Goal: Check status: Check status

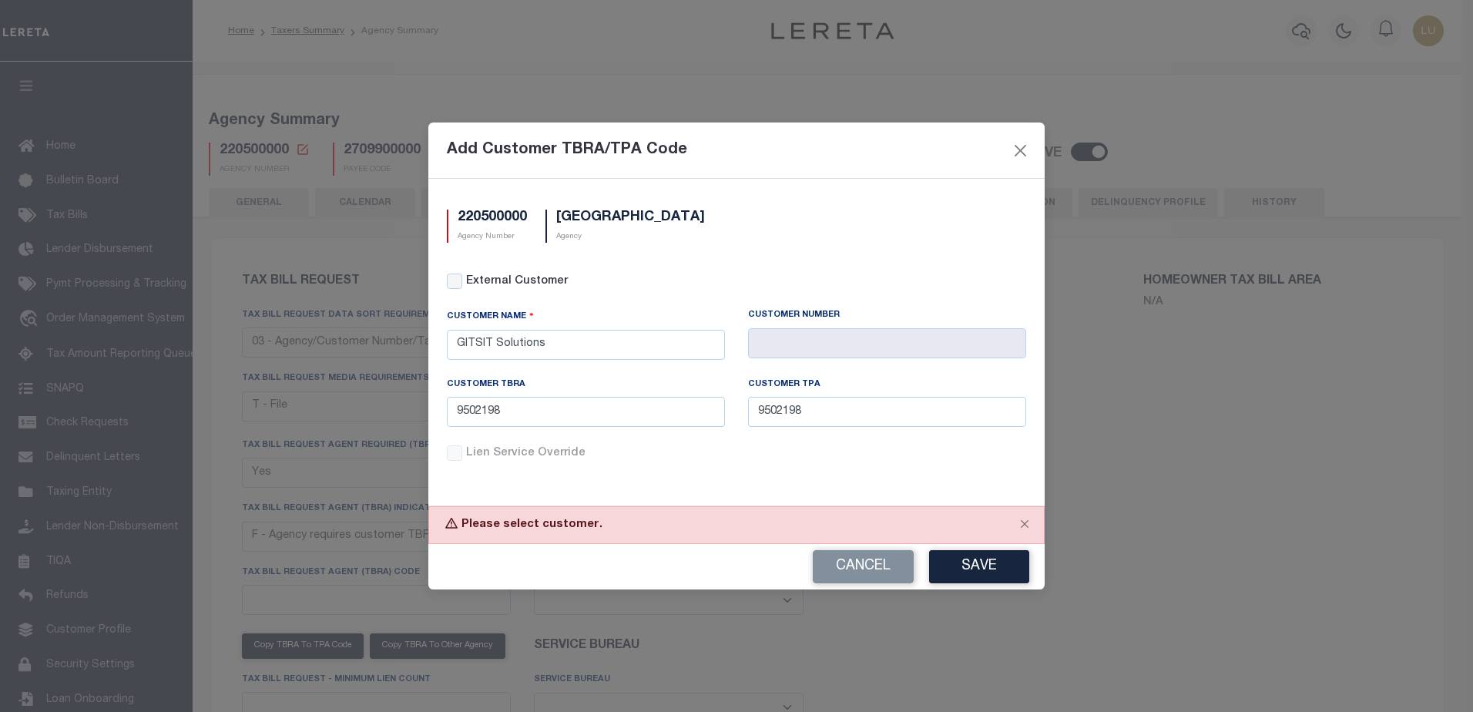
select select "27"
select select "22"
select select "true"
select select "14"
select select "1"
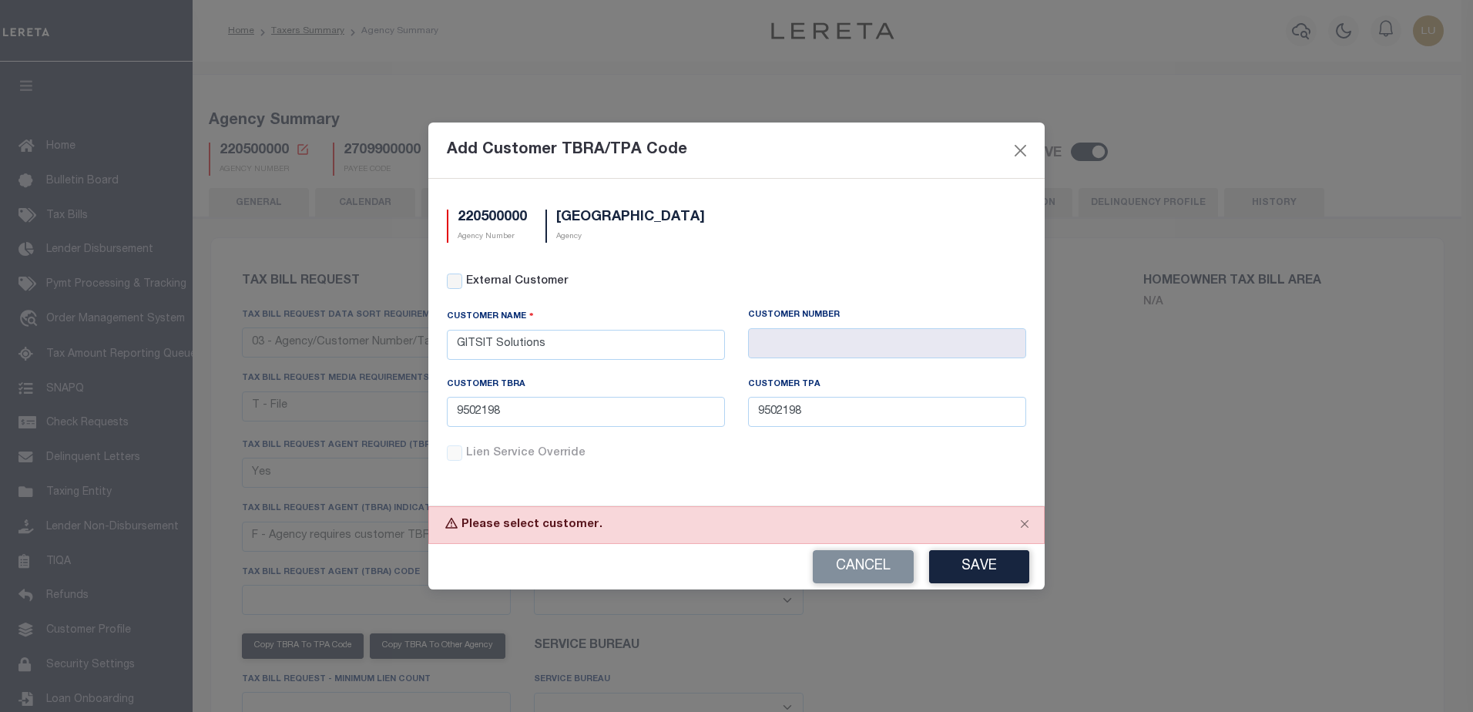
select select
select select "100"
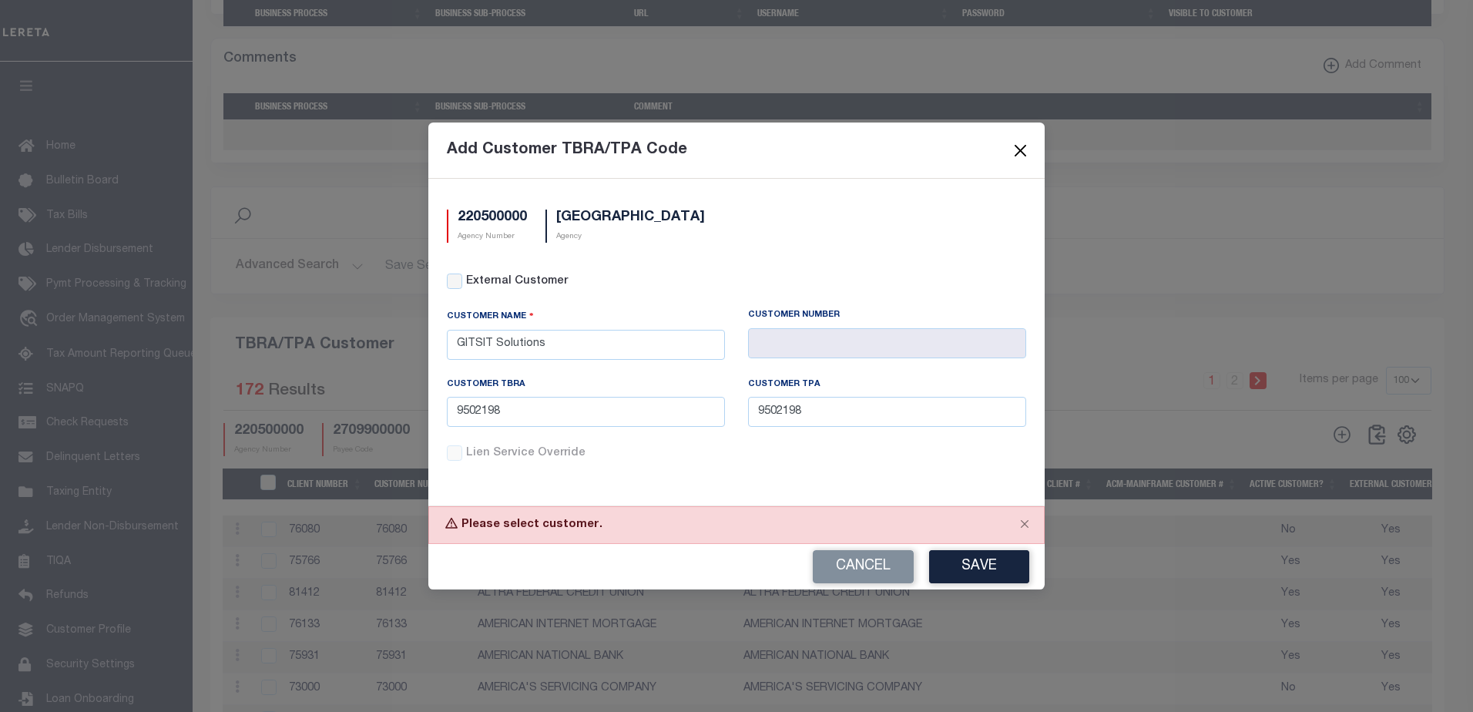
click at [1026, 146] on button "Close" at bounding box center [1021, 150] width 20 height 20
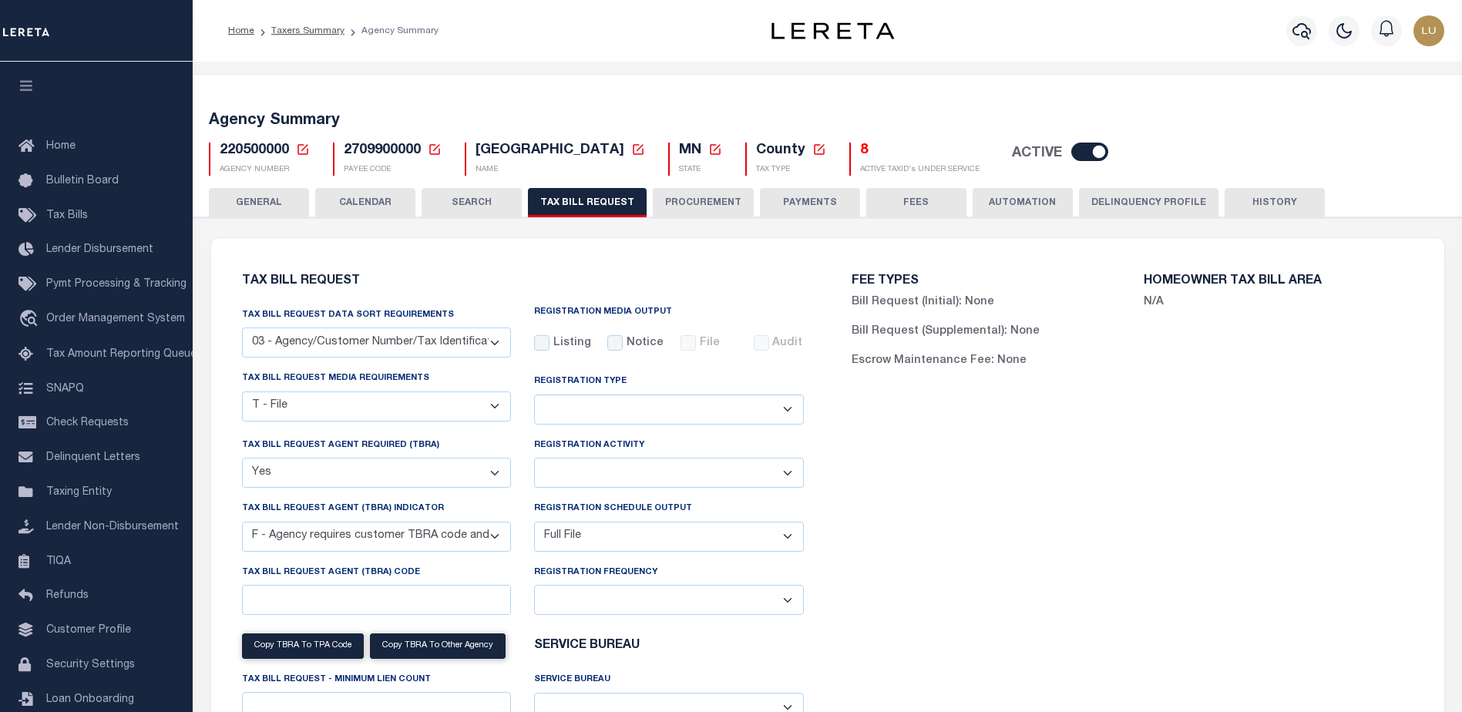
click at [248, 55] on div "Home Taxers Summary Agency Summary Profile Sign out" at bounding box center [827, 31] width 1269 height 62
click at [111, 323] on span "Order Management System" at bounding box center [115, 319] width 139 height 11
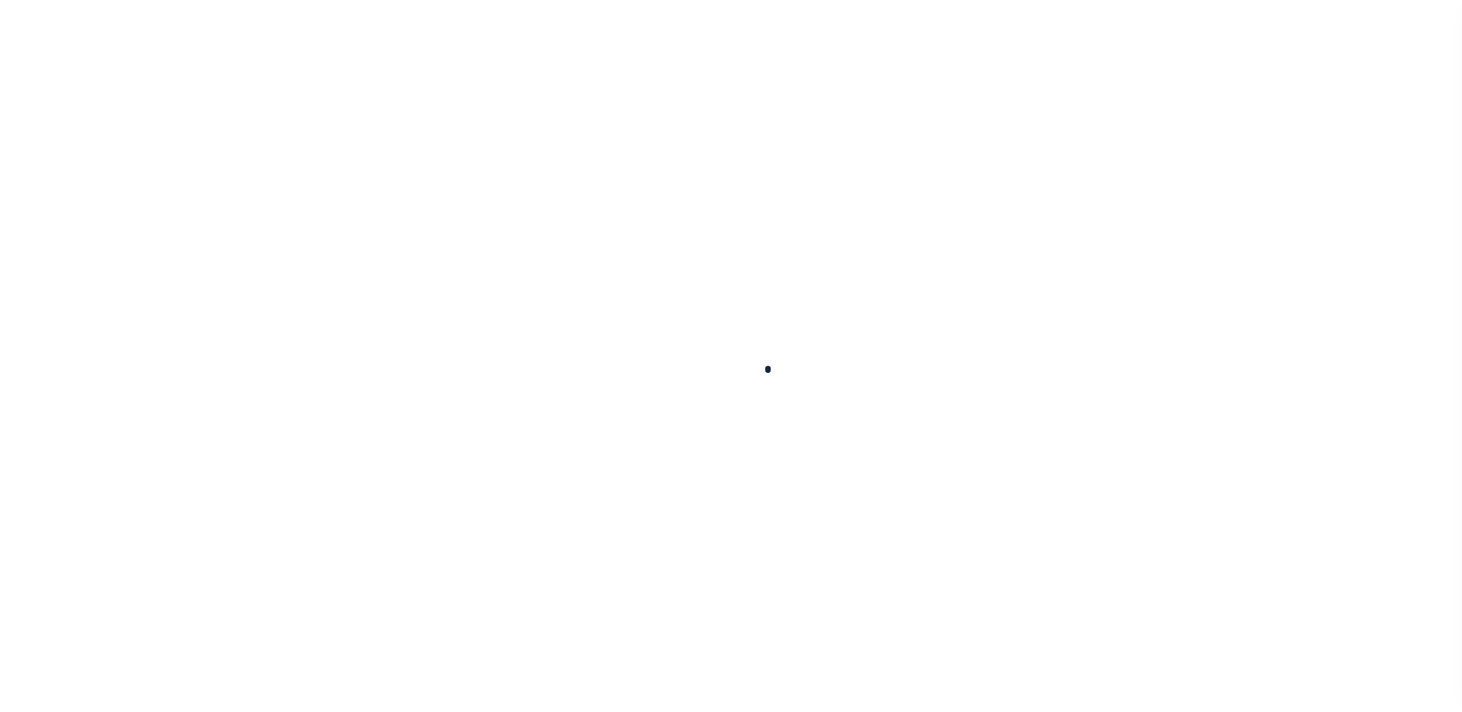
scroll to position [39, 0]
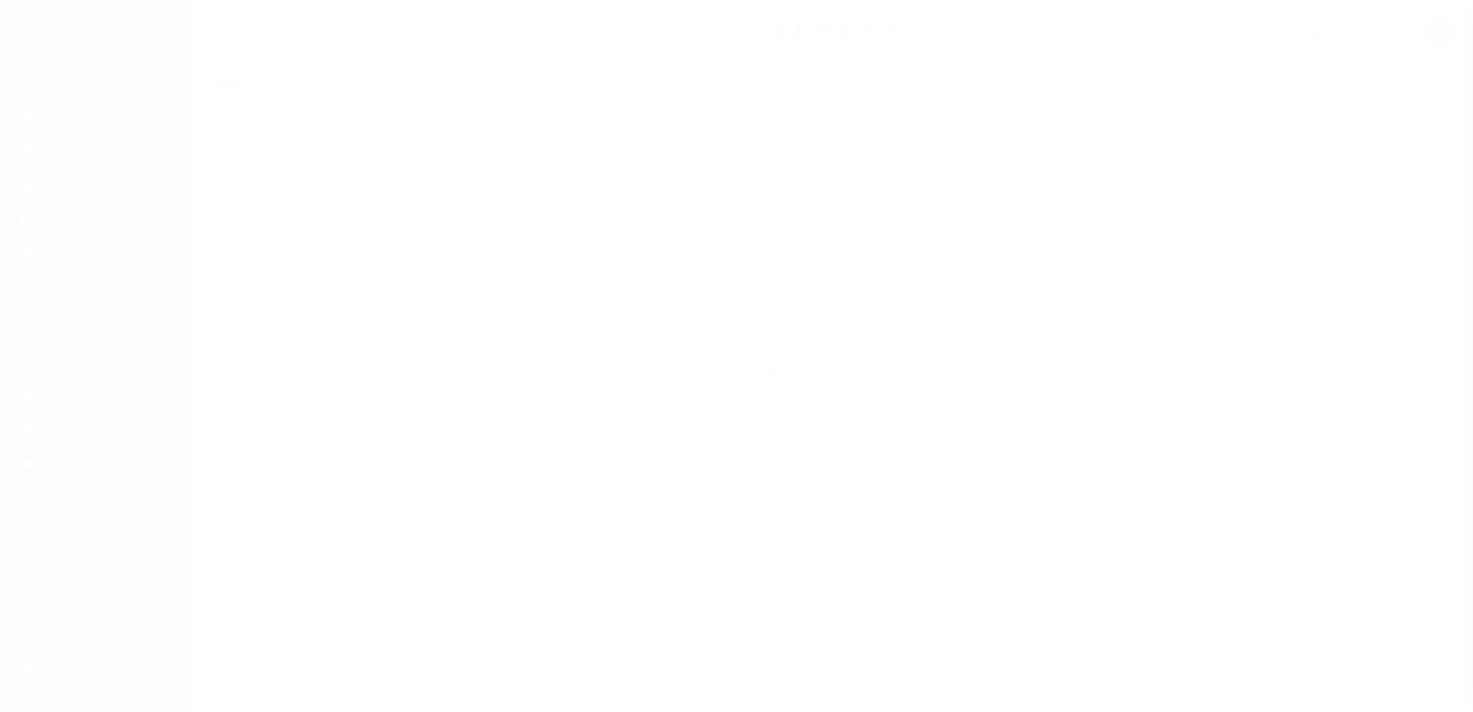
select select "200"
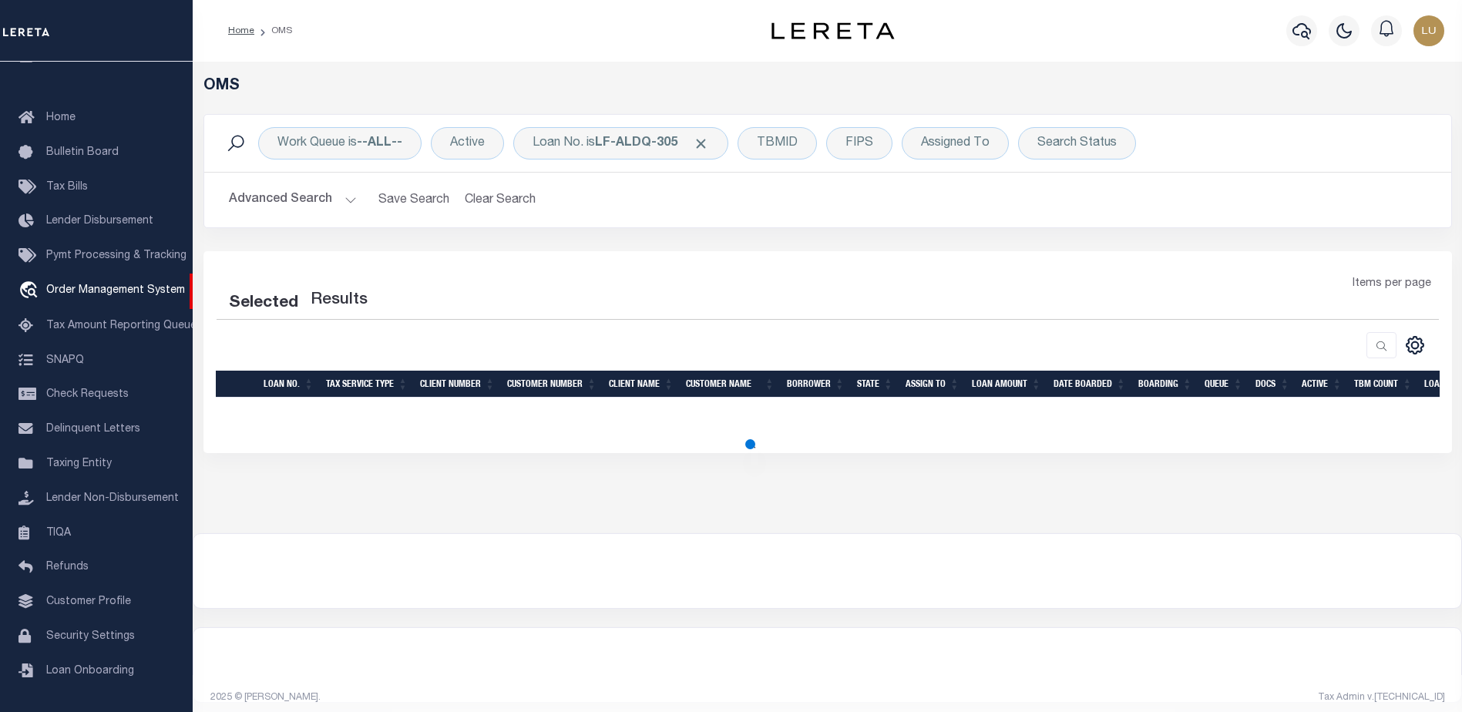
select select "200"
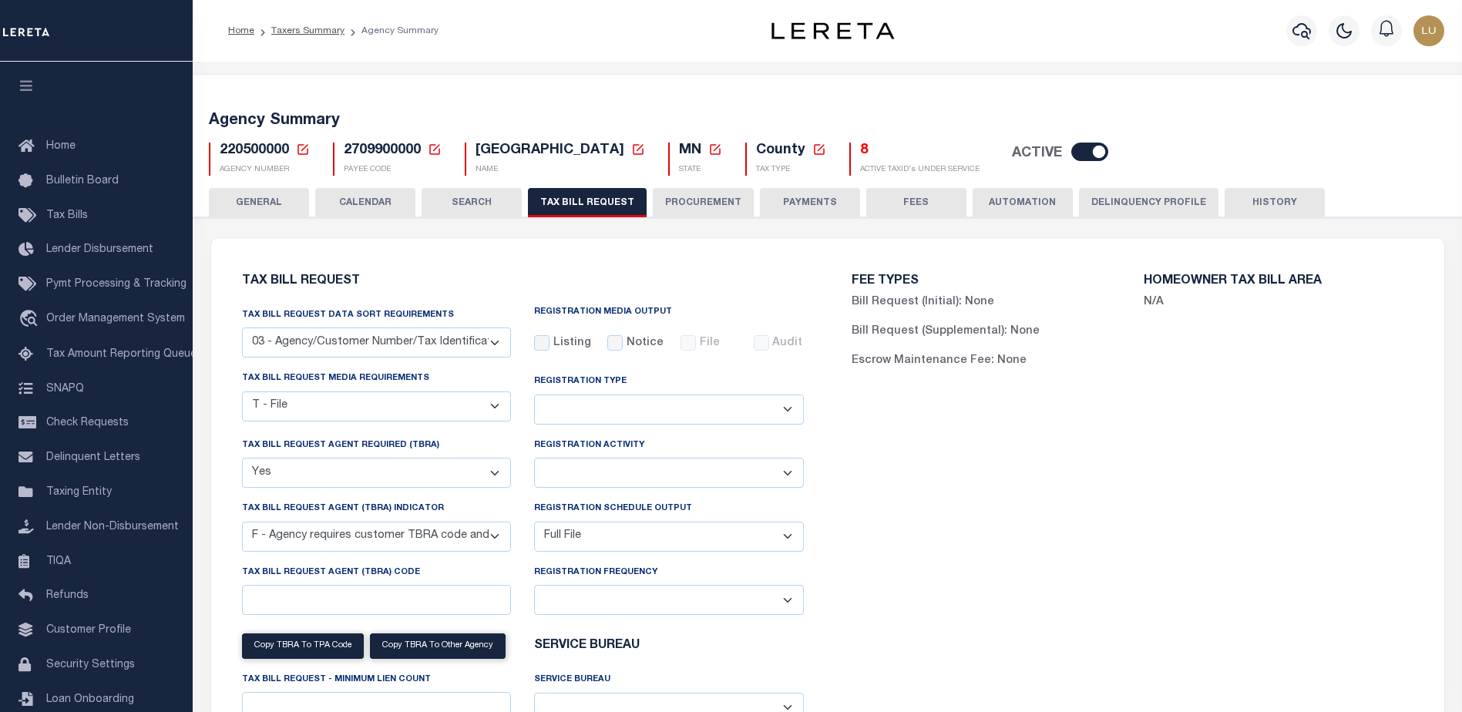
select select "27"
select select "22"
select select "true"
select select "14"
select select "1"
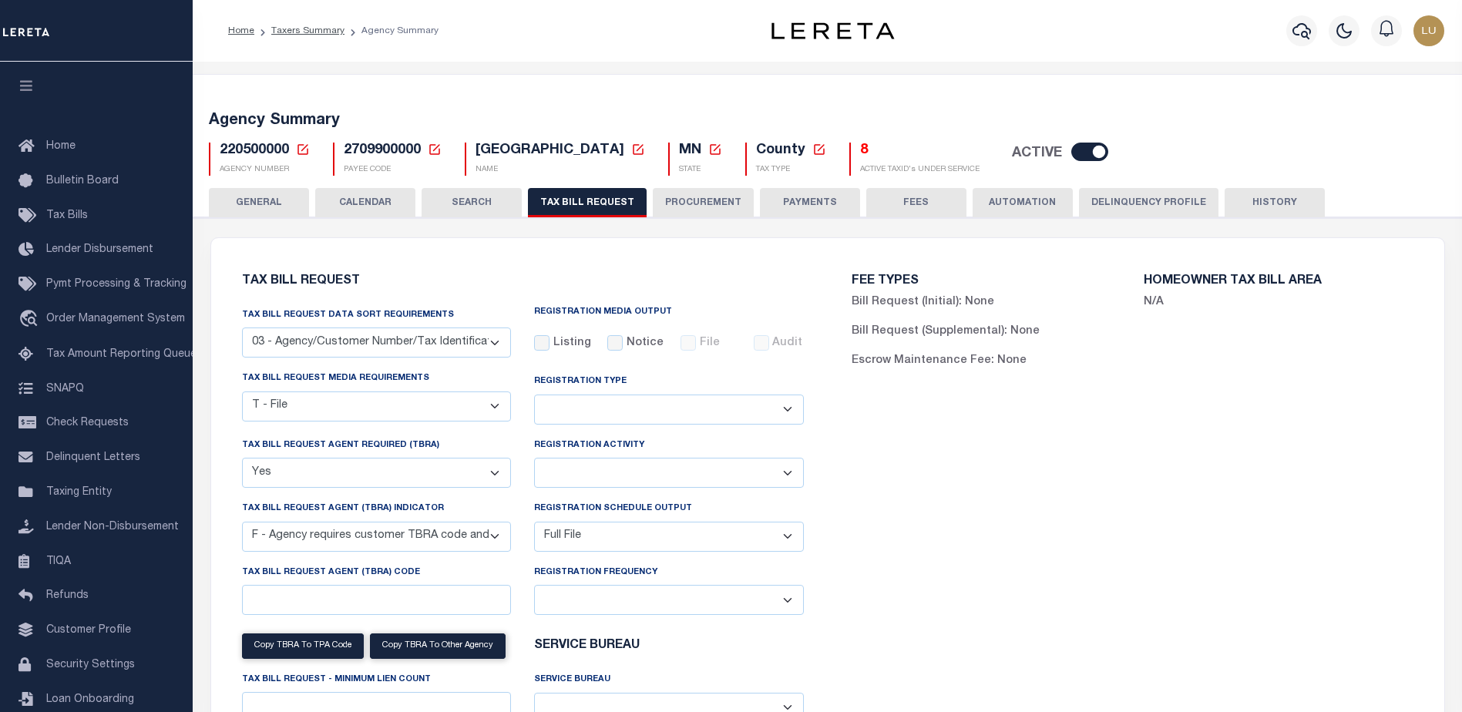
select select
select select "100"
click at [438, 148] on icon at bounding box center [435, 150] width 14 height 14
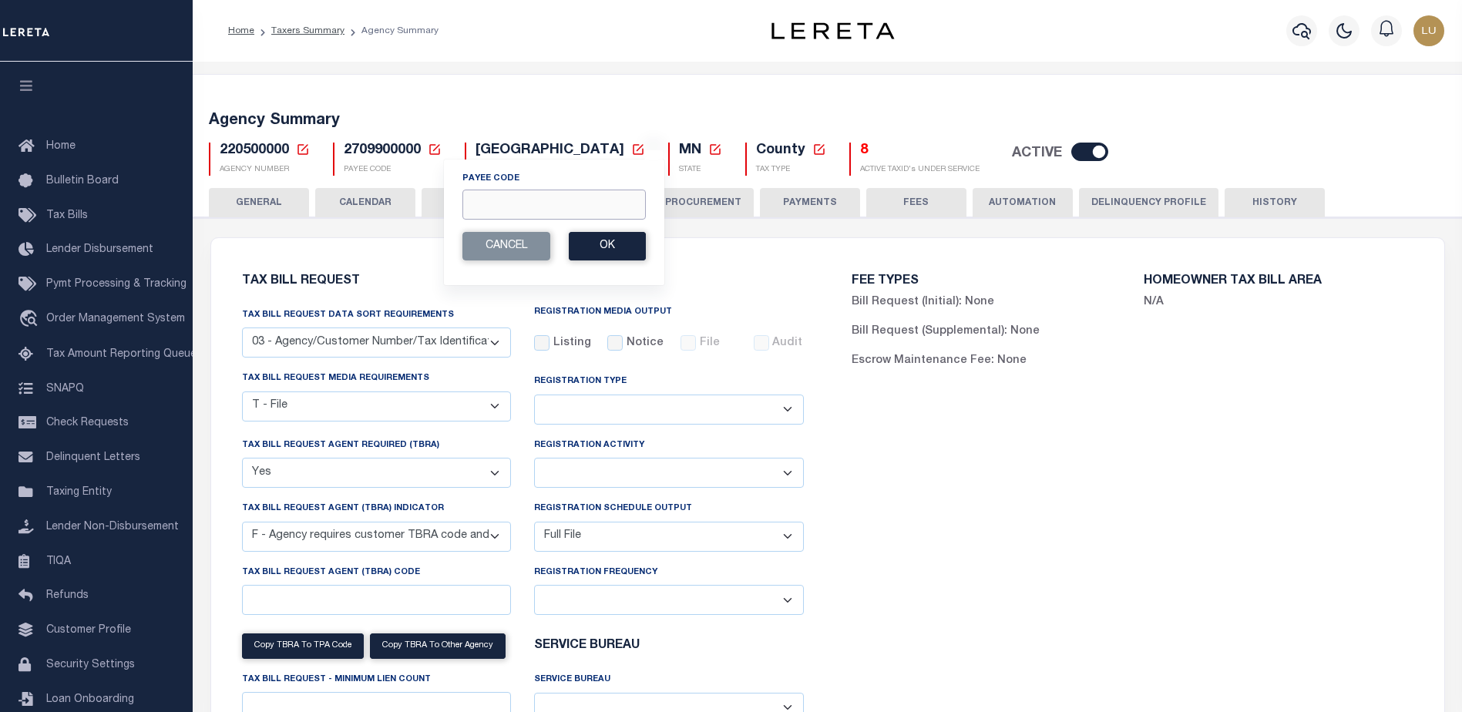
click at [559, 212] on input "Payee Code" at bounding box center [553, 205] width 183 height 30
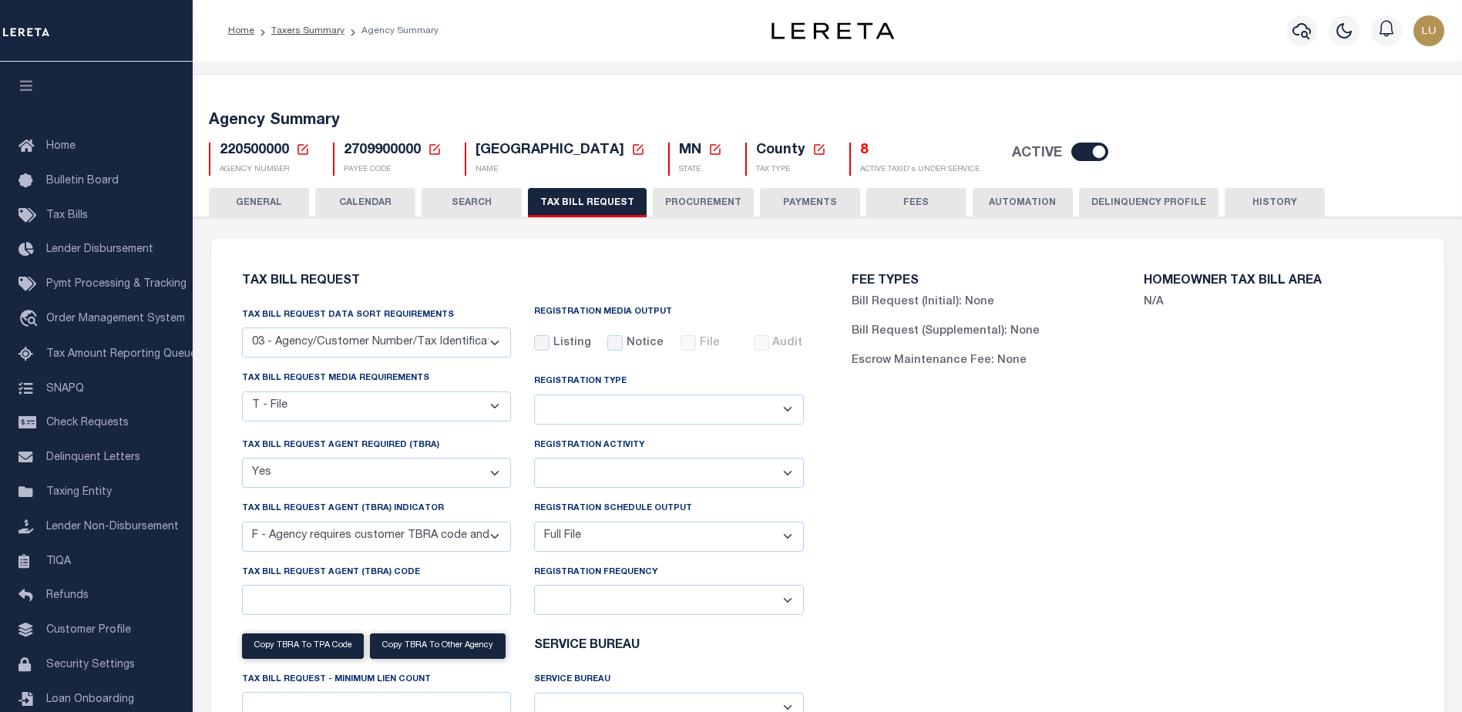
click at [438, 146] on icon at bounding box center [435, 150] width 14 height 14
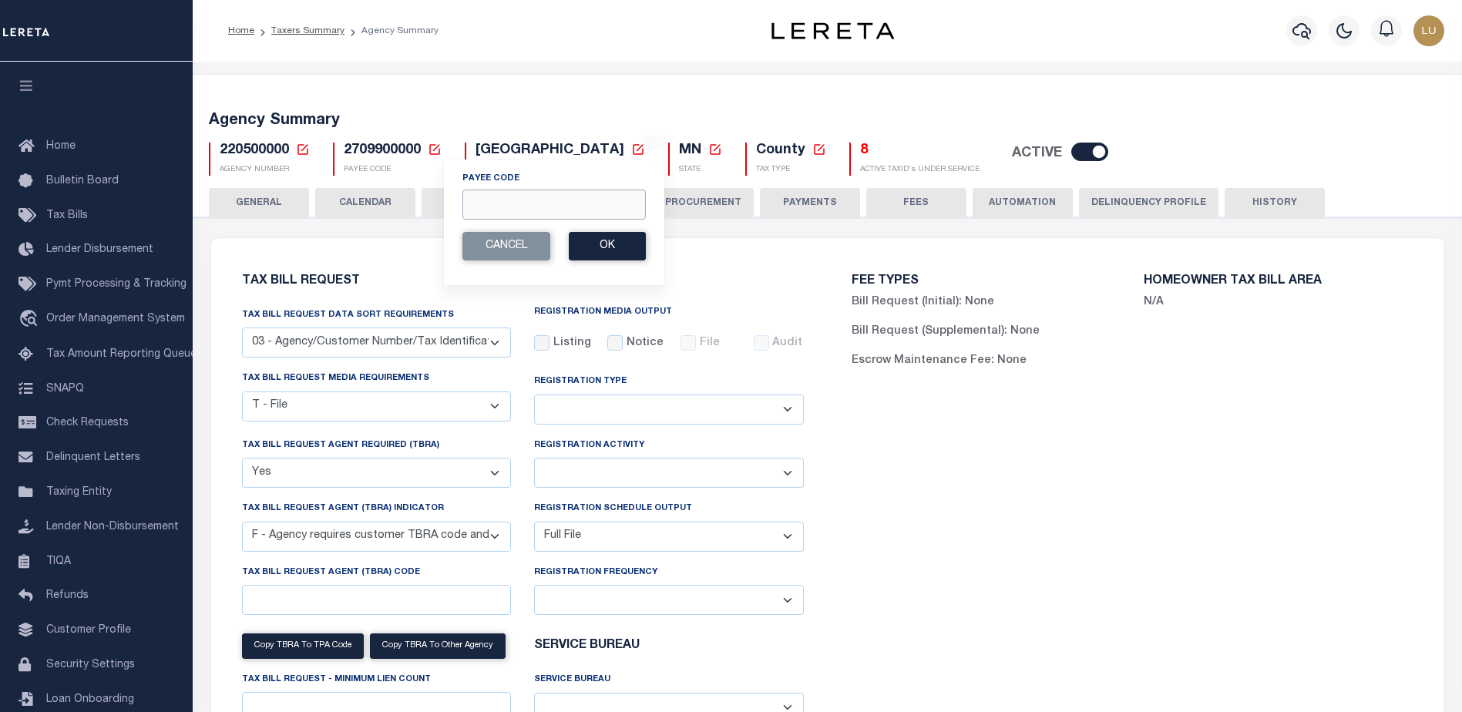
click at [496, 204] on input "Payee Code" at bounding box center [553, 205] width 183 height 30
paste input "290050101"
type input "290050101"
click at [596, 243] on button "Ok" at bounding box center [607, 246] width 77 height 29
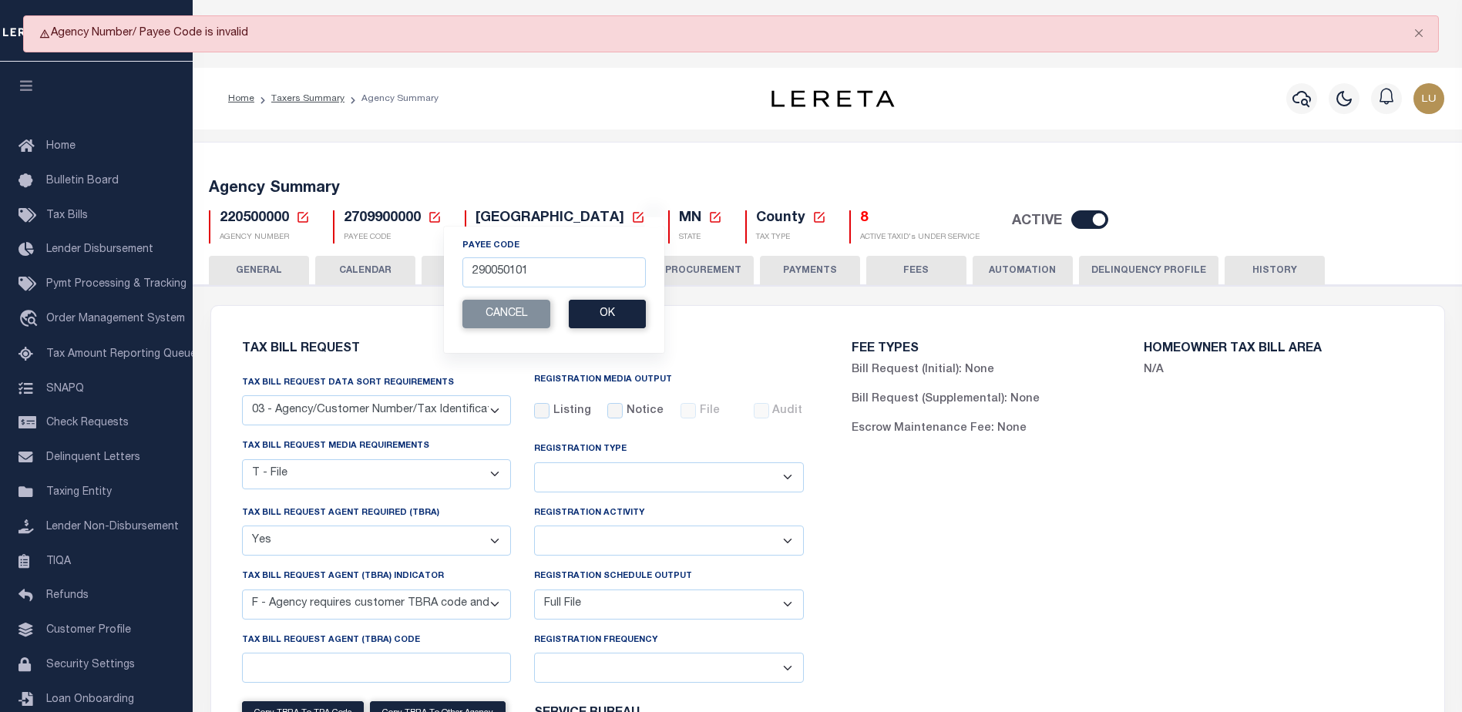
click at [303, 217] on icon at bounding box center [302, 217] width 11 height 11
click at [397, 269] on input "Agency Number" at bounding box center [486, 272] width 310 height 30
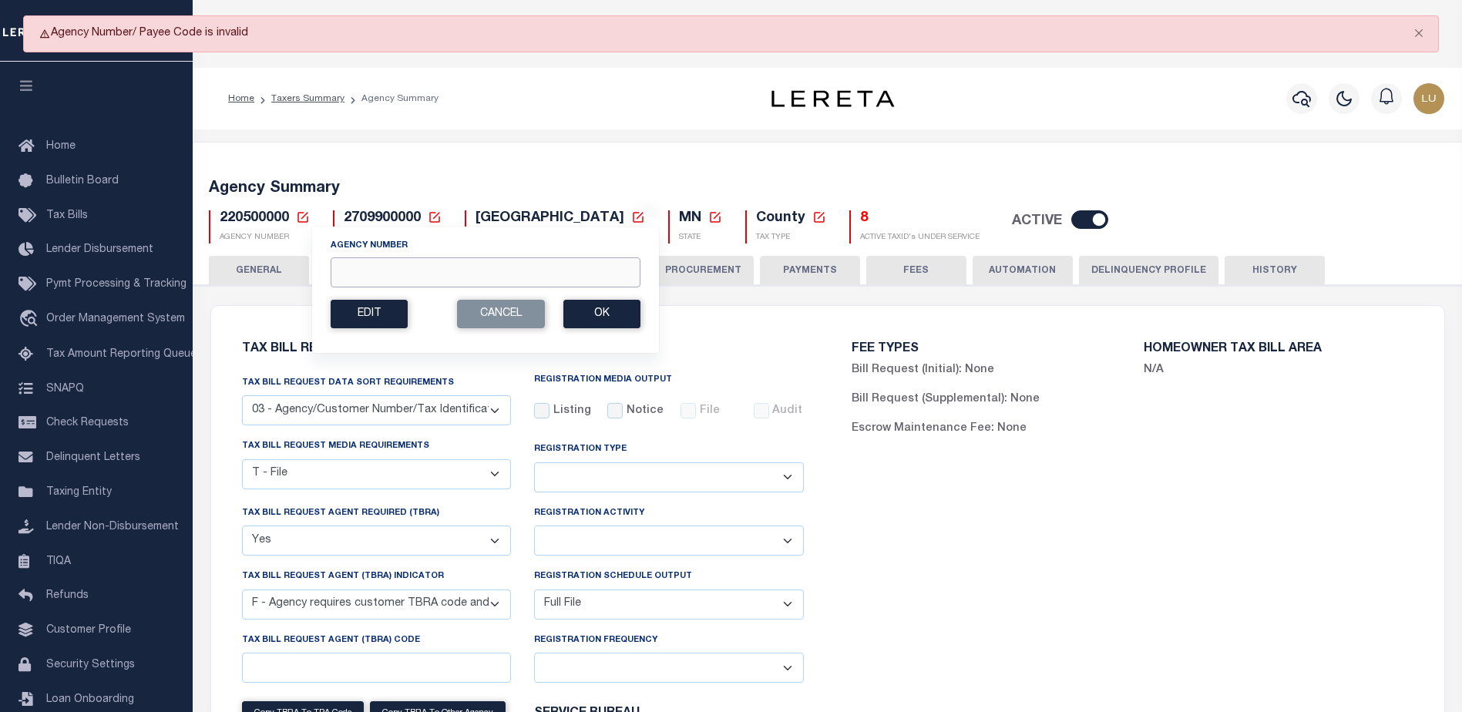
click at [401, 270] on input "Agency Number" at bounding box center [486, 272] width 310 height 30
paste input "290050101"
type input "290050101"
click at [619, 317] on button "Ok" at bounding box center [601, 314] width 77 height 29
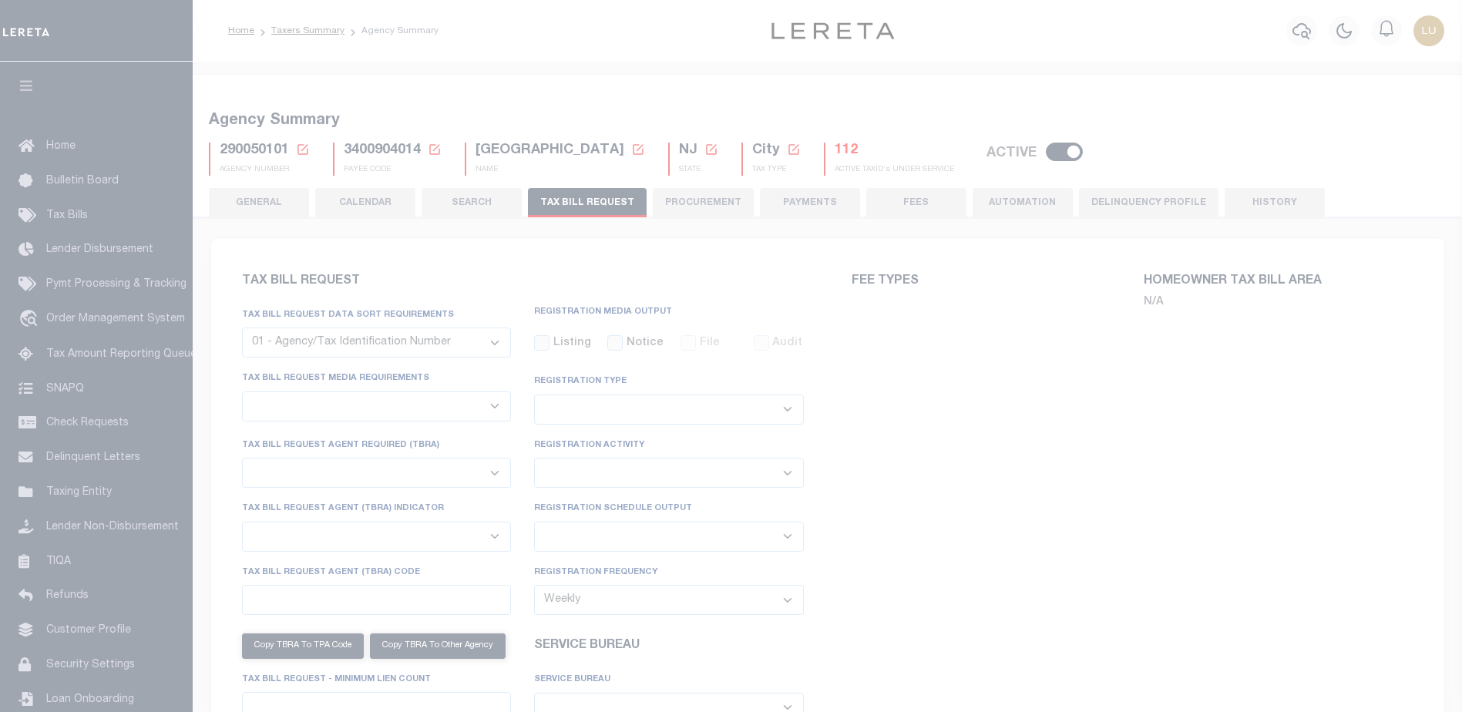
select select "27"
checkbox input "false"
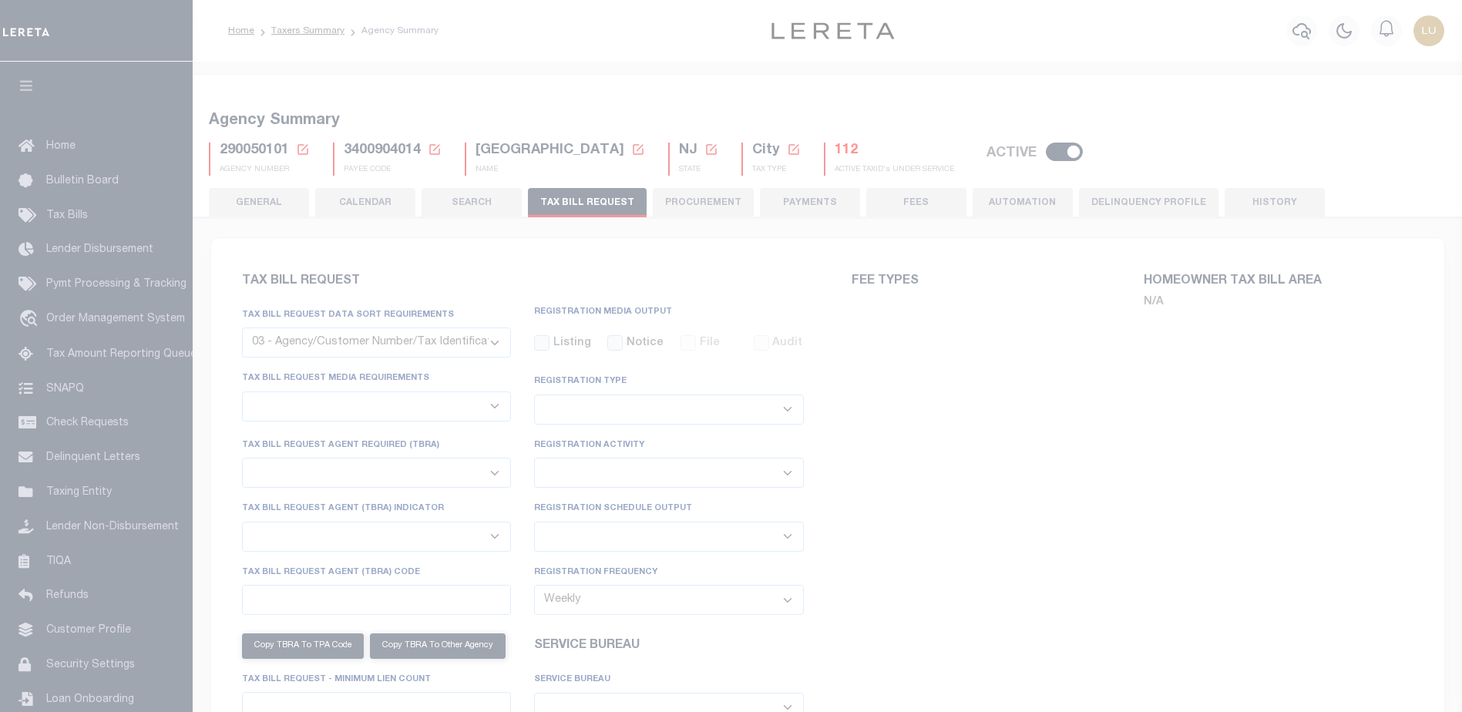
select select "23"
select select "true"
select select "13"
type input "00597"
select select
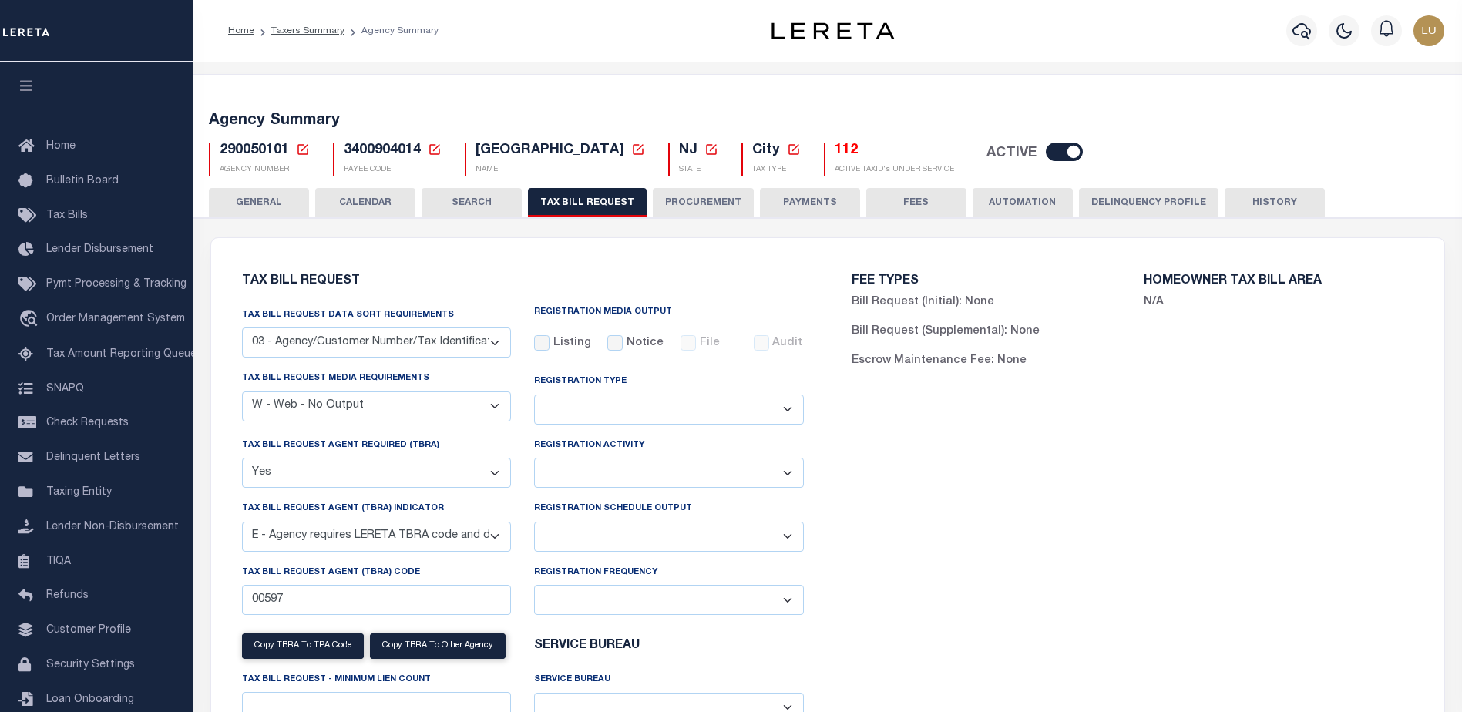
click at [347, 207] on button "CALENDAR" at bounding box center [365, 202] width 100 height 29
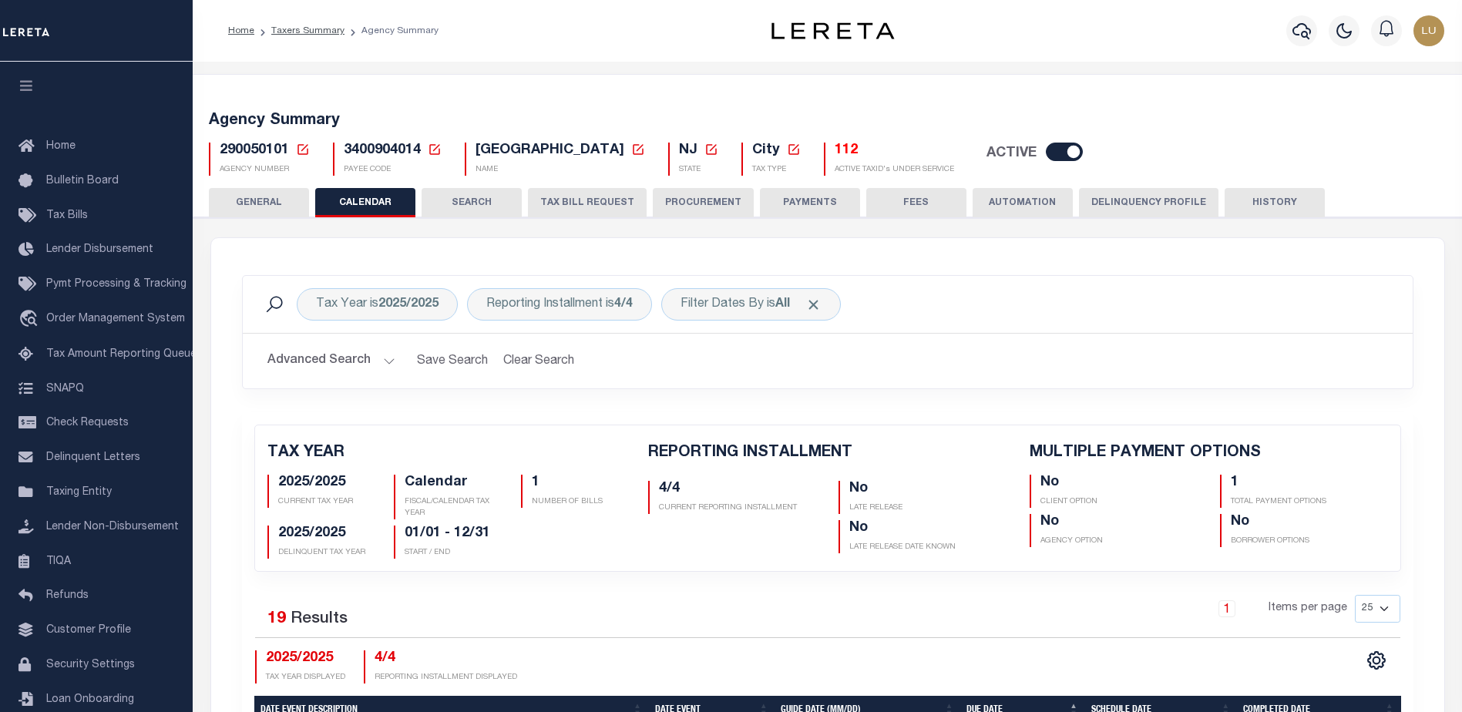
checkbox input "false"
type input "1"
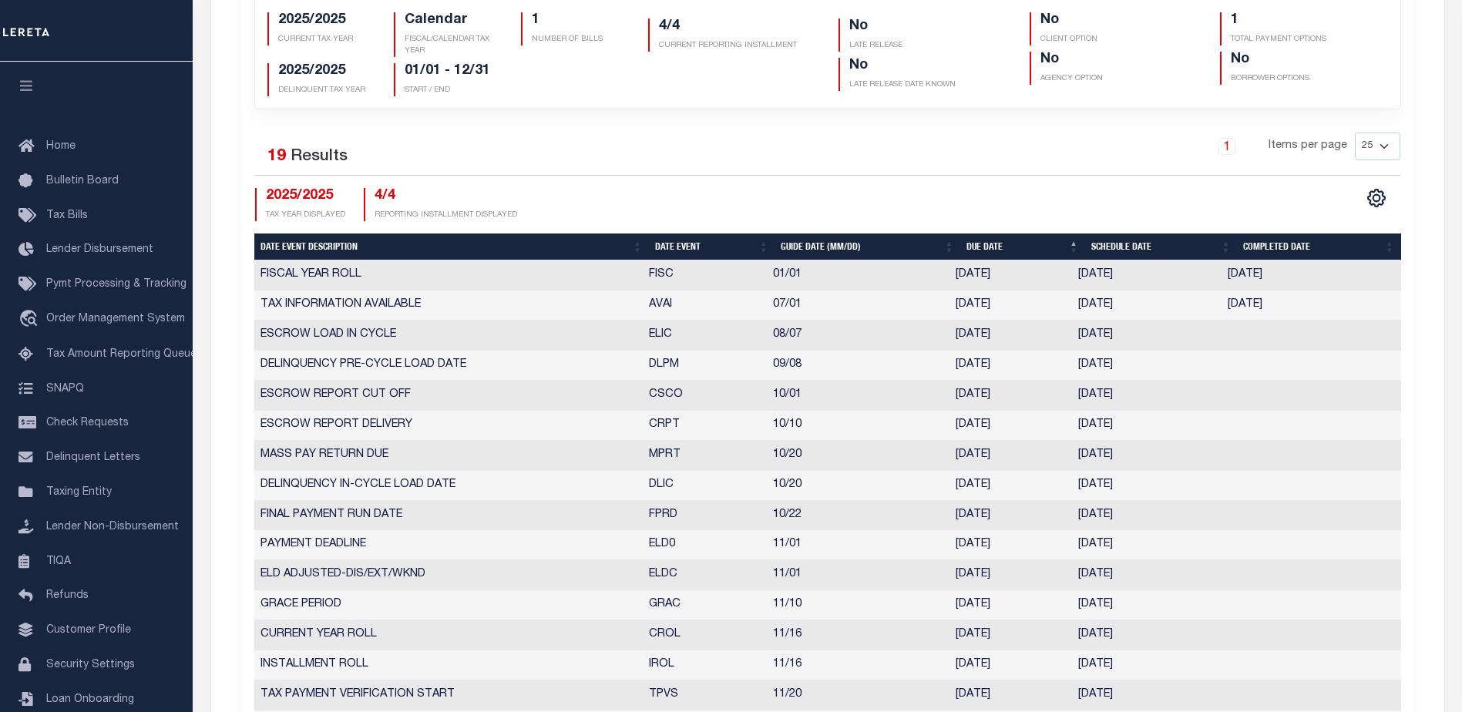
scroll to position [231, 0]
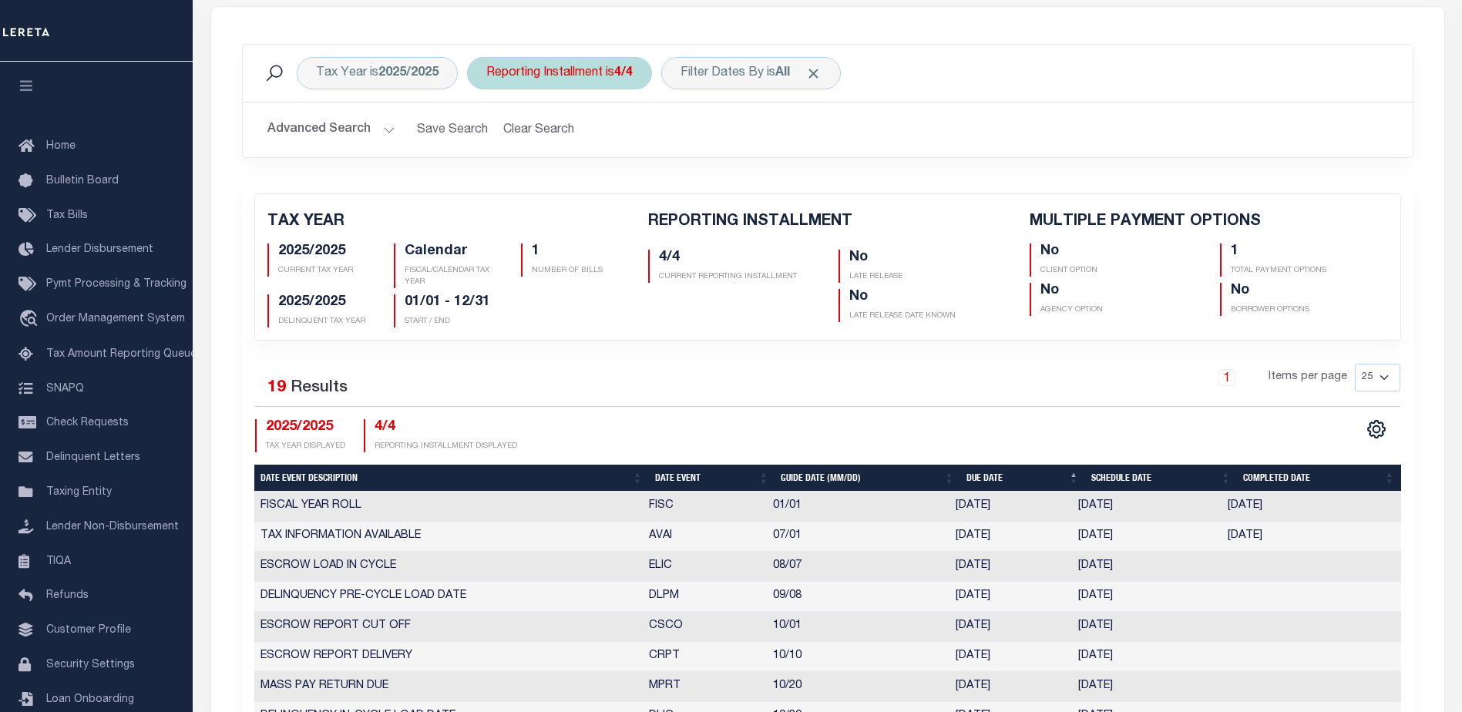
click at [606, 74] on div "Reporting Installment is 4/4" at bounding box center [559, 73] width 185 height 32
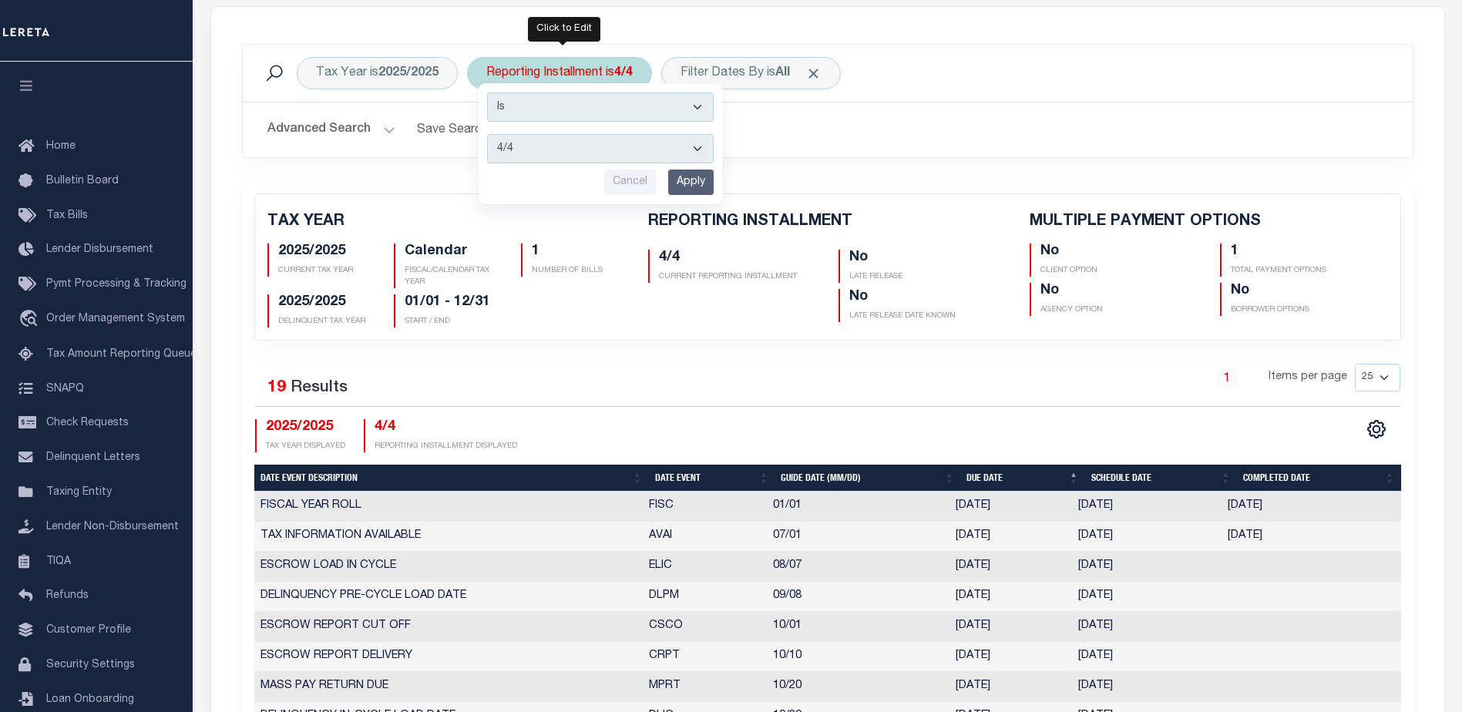
click at [590, 143] on select "1/4 2/4 3/4 4/4" at bounding box center [600, 148] width 227 height 29
select select "2/4"
click at [488, 134] on select "1/4 2/4 3/4 4/4" at bounding box center [600, 148] width 227 height 29
click at [687, 178] on input "Apply" at bounding box center [690, 182] width 45 height 25
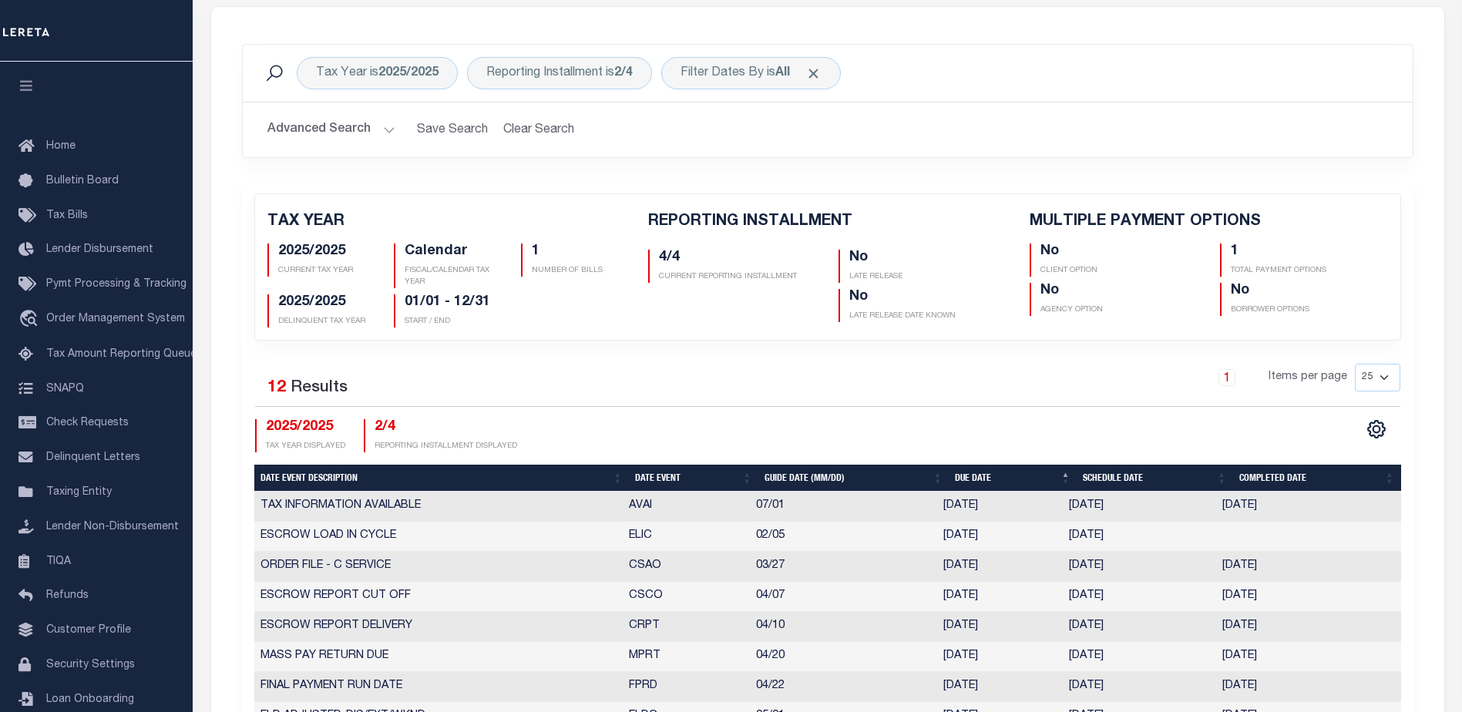
scroll to position [539, 0]
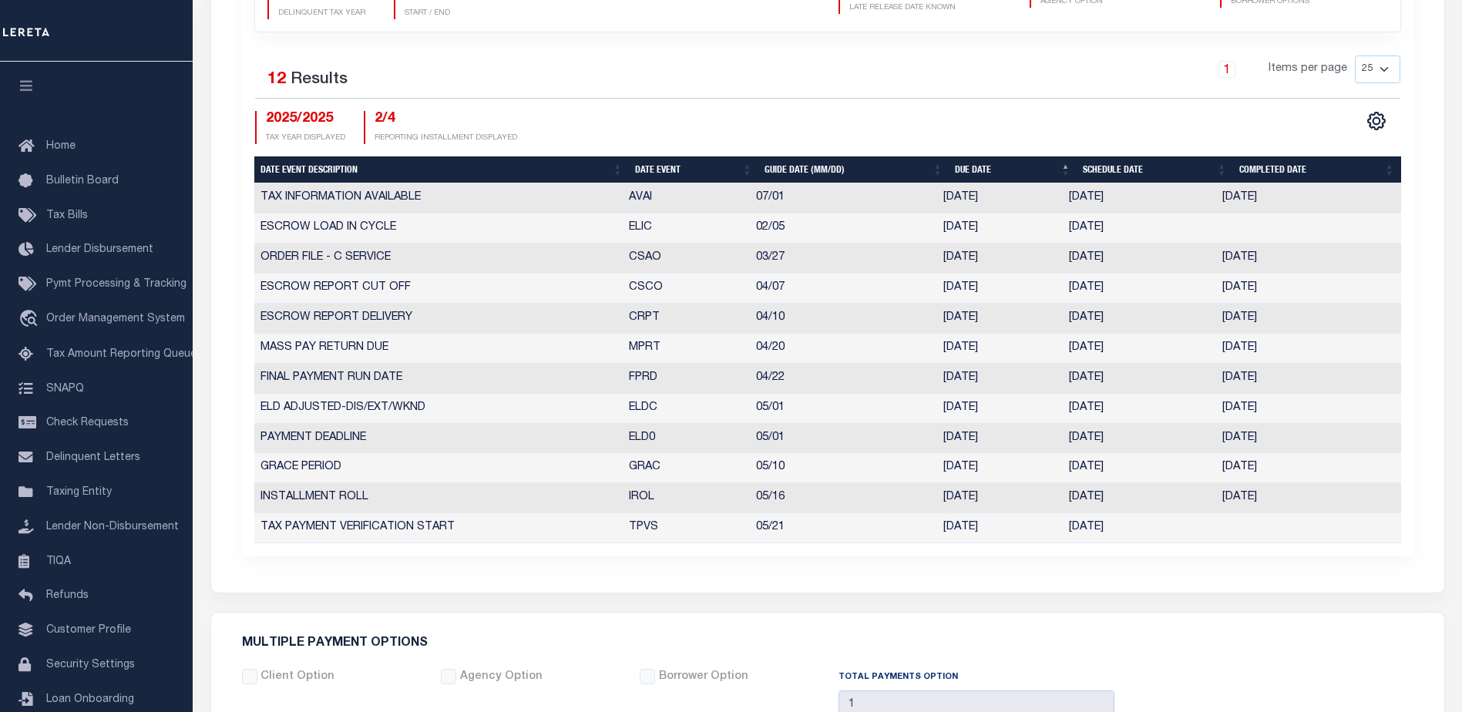
drag, startPoint x: 1050, startPoint y: 492, endPoint x: 1292, endPoint y: 495, distance: 242.0
click at [1292, 495] on tr "INSTALLMENT ROLL IROL 05/16 05/16/2025 05/16/2025 05/16/2025 5503226" at bounding box center [827, 498] width 1147 height 30
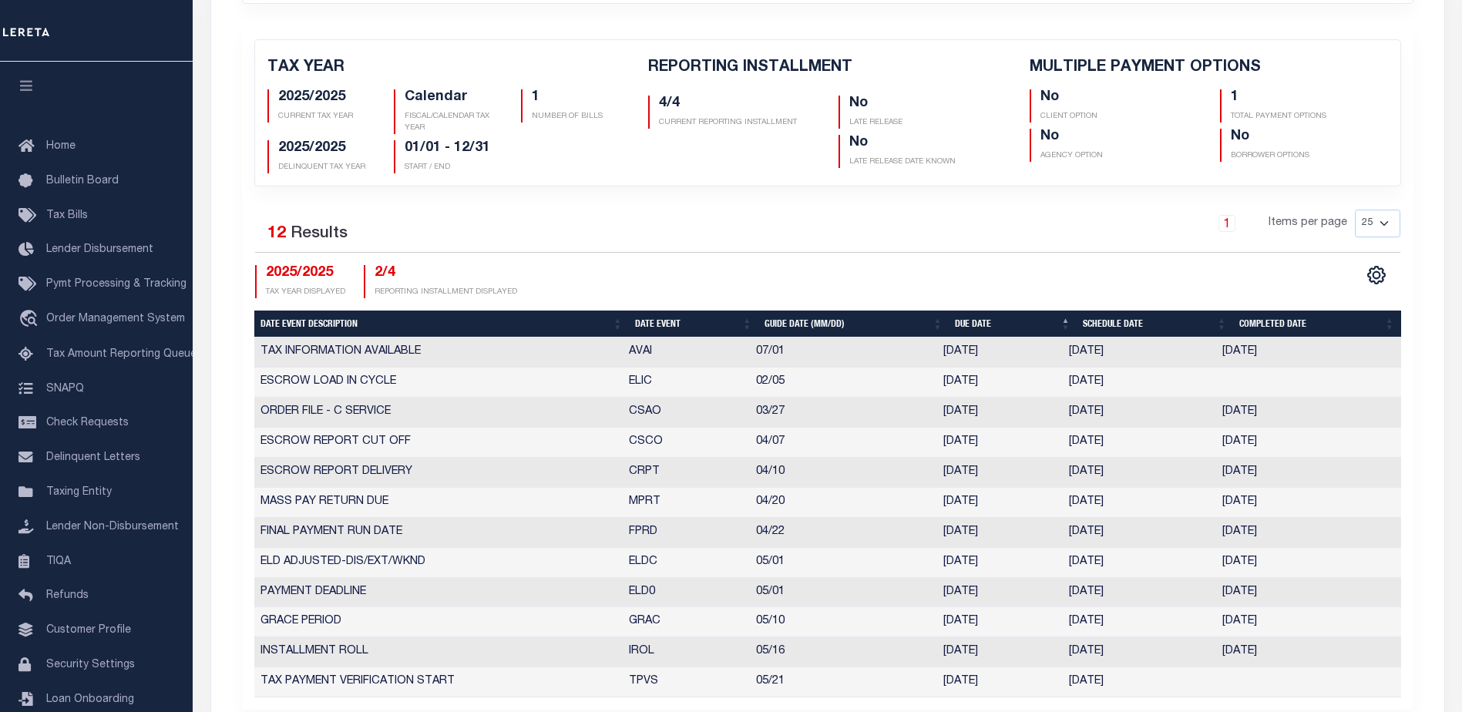
scroll to position [154, 0]
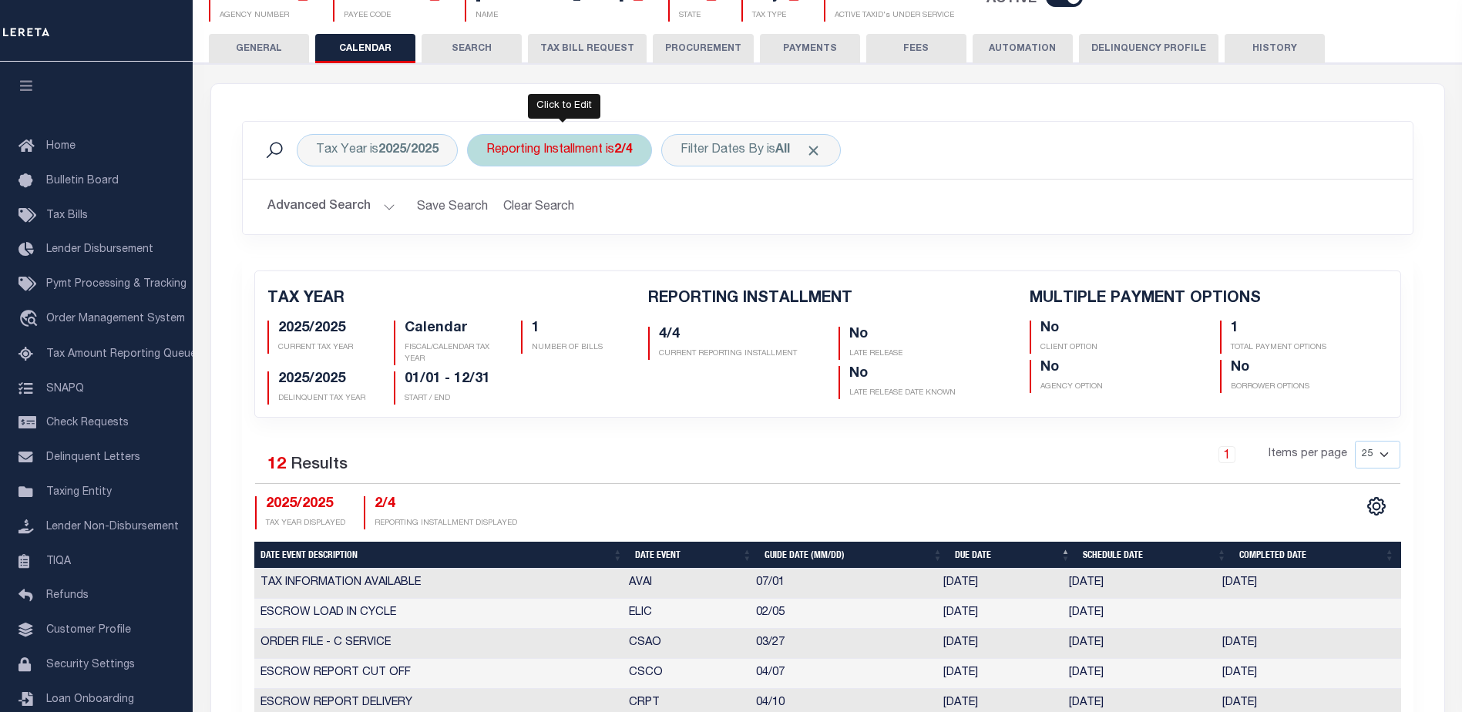
click at [598, 141] on div "Reporting Installment is 2/4" at bounding box center [559, 150] width 185 height 32
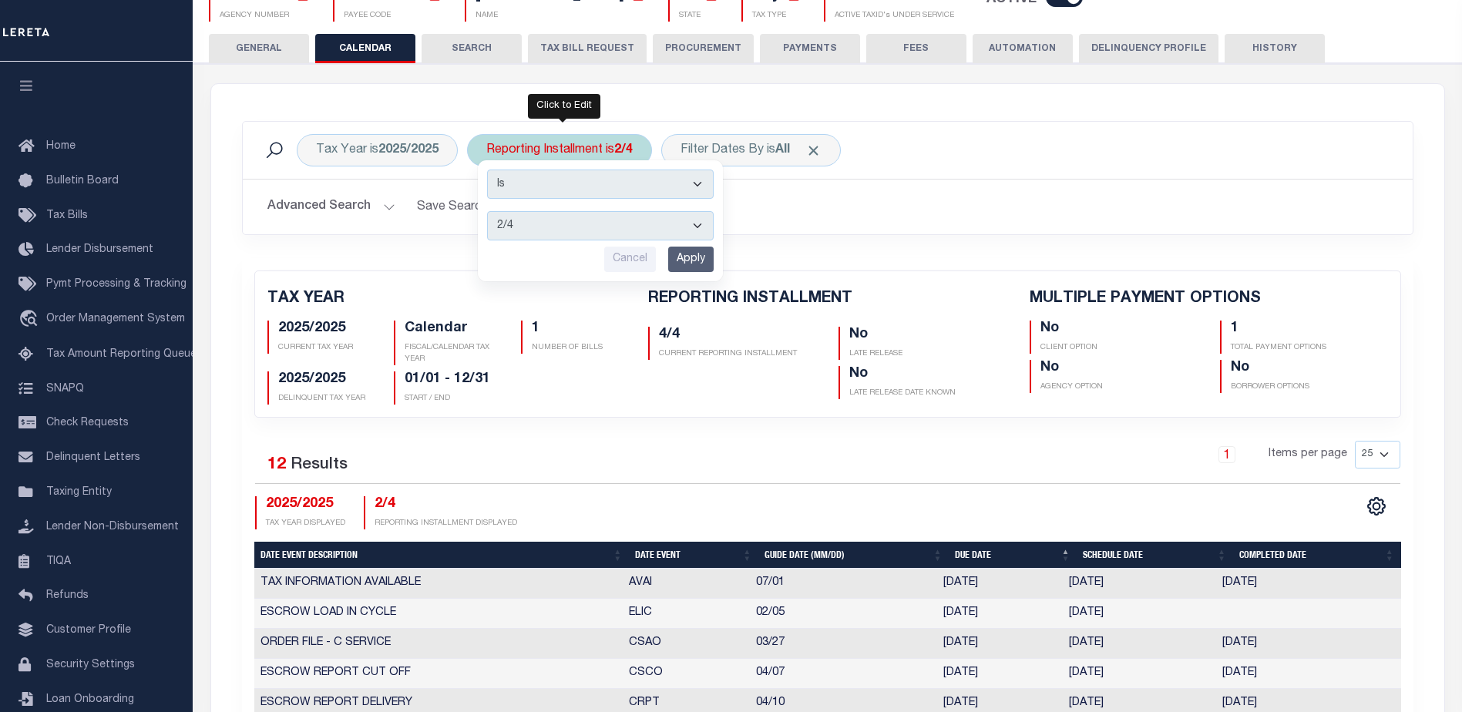
click at [598, 234] on select "1/4 2/4 3/4 4/4" at bounding box center [600, 225] width 227 height 29
select select "3/4"
click at [488, 211] on select "1/4 2/4 3/4 4/4" at bounding box center [600, 225] width 227 height 29
click at [694, 258] on input "Apply" at bounding box center [690, 259] width 45 height 25
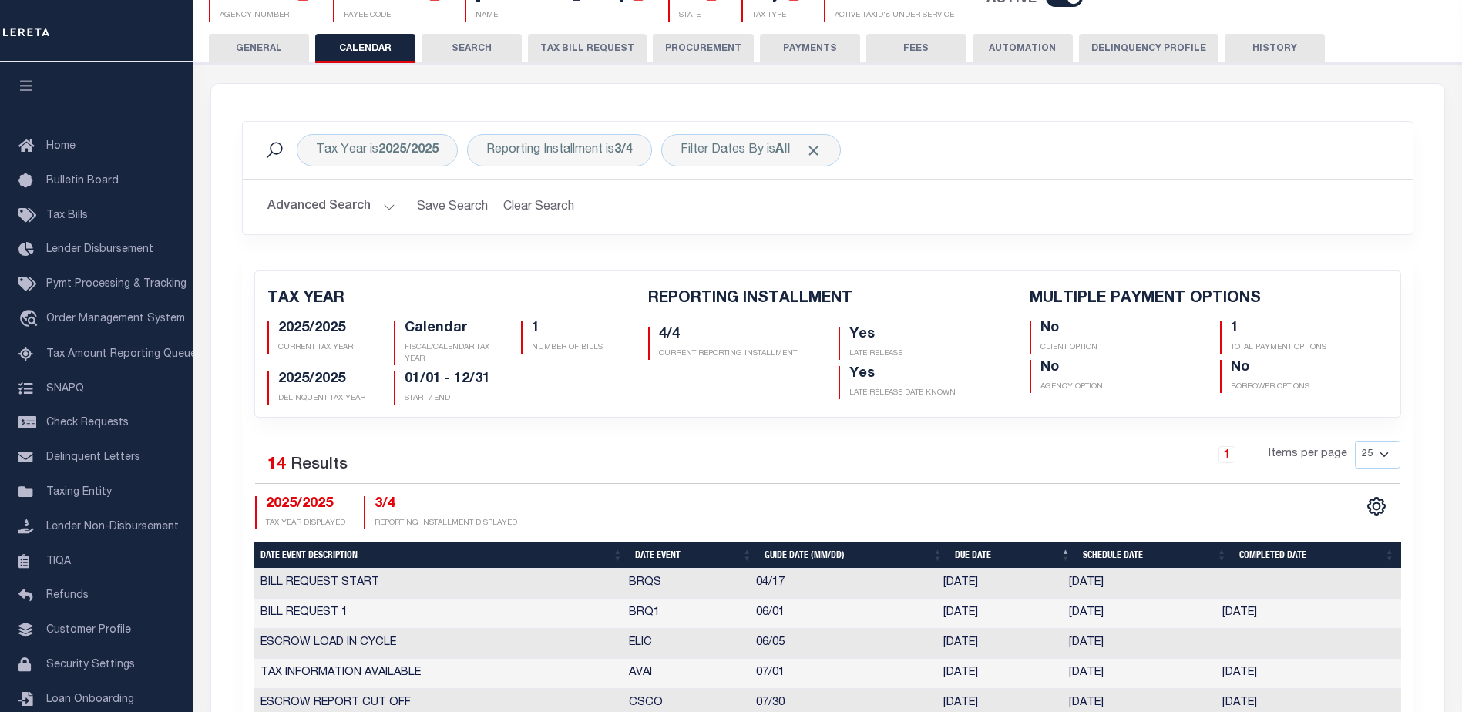
scroll to position [385, 0]
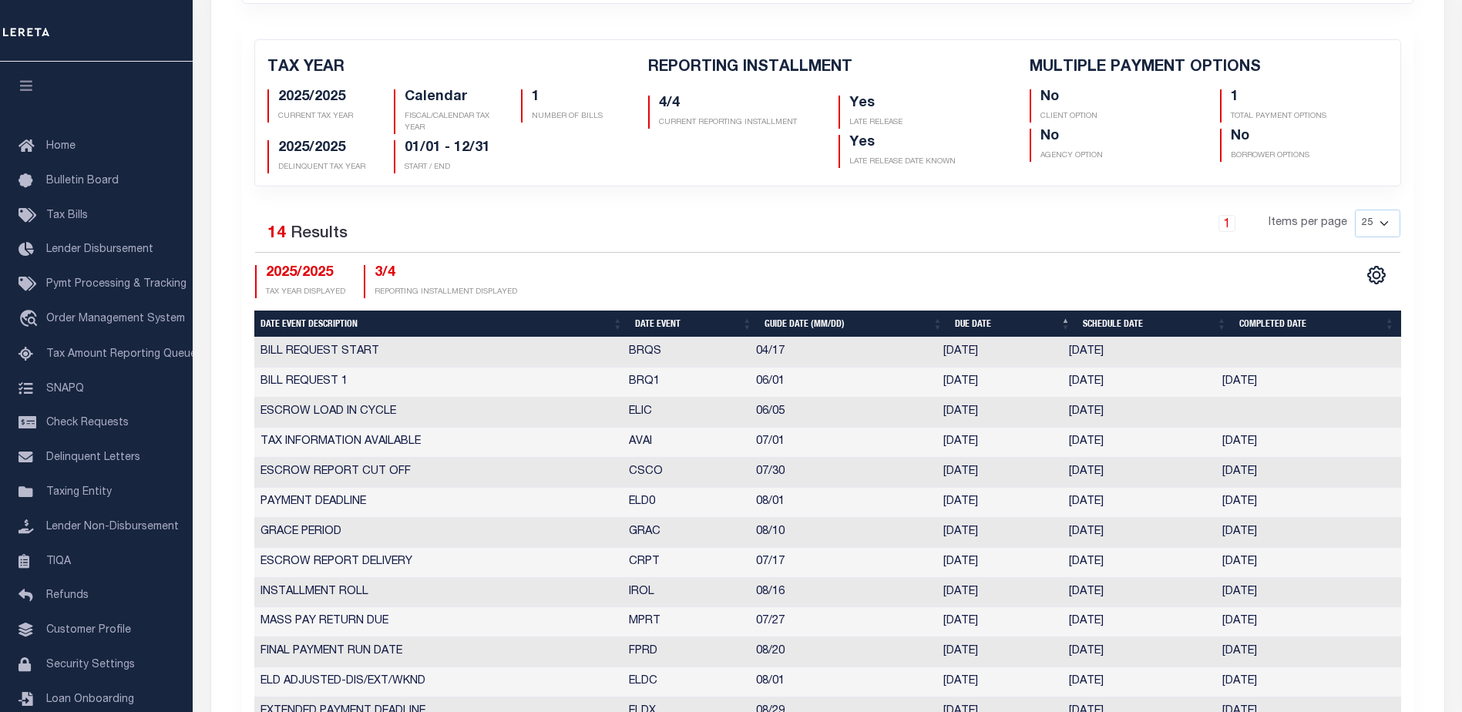
drag, startPoint x: 1072, startPoint y: 354, endPoint x: 1134, endPoint y: 353, distance: 62.4
click at [1134, 353] on td "[DATE]" at bounding box center [1139, 353] width 153 height 30
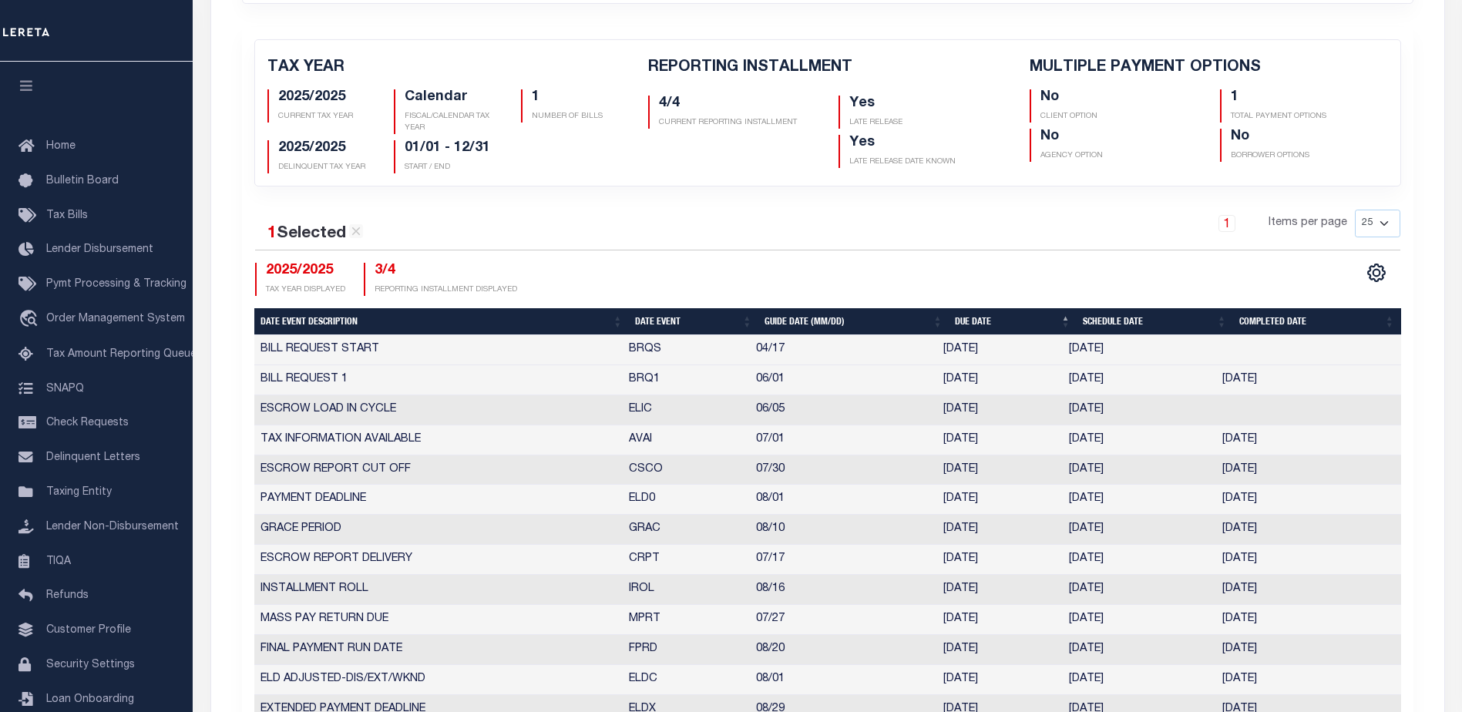
click at [1093, 350] on td "[DATE]" at bounding box center [1139, 350] width 153 height 30
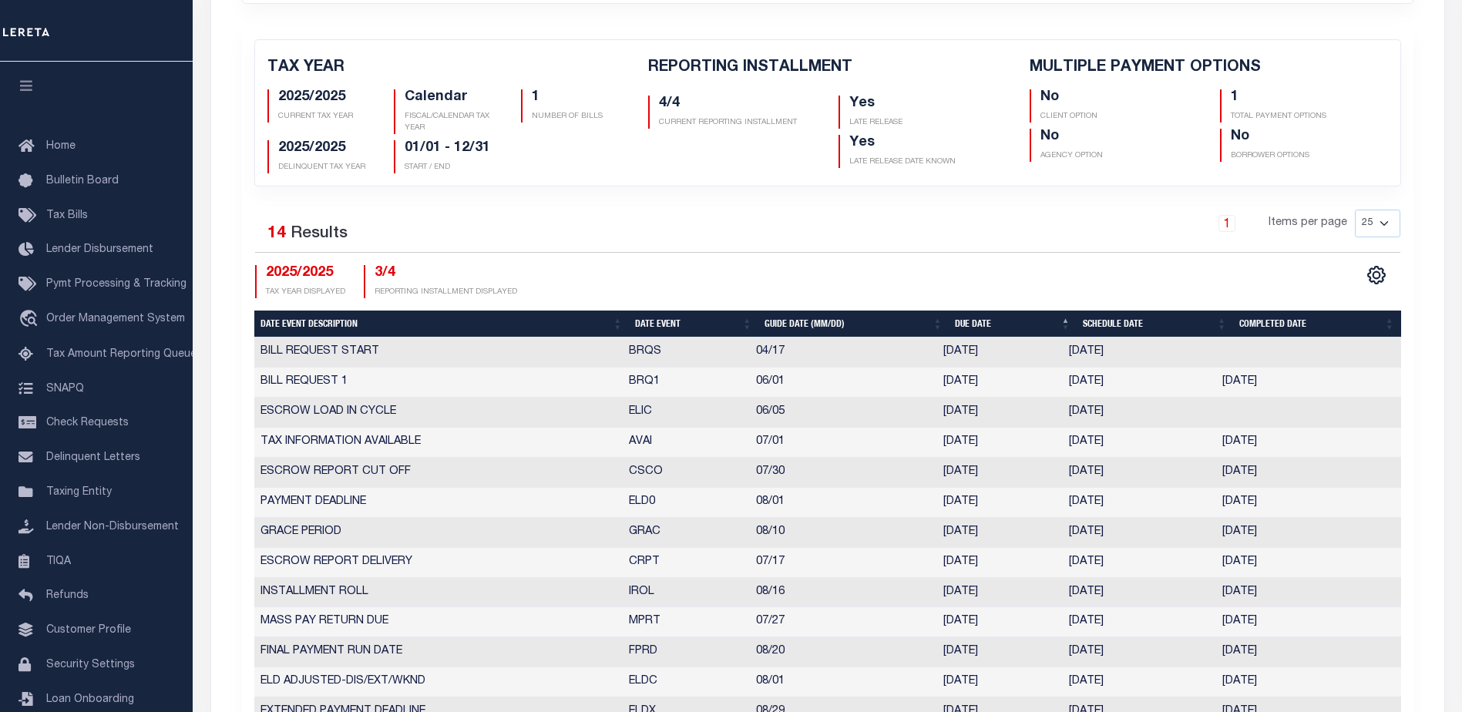
click at [1093, 350] on td "[DATE]" at bounding box center [1139, 353] width 153 height 30
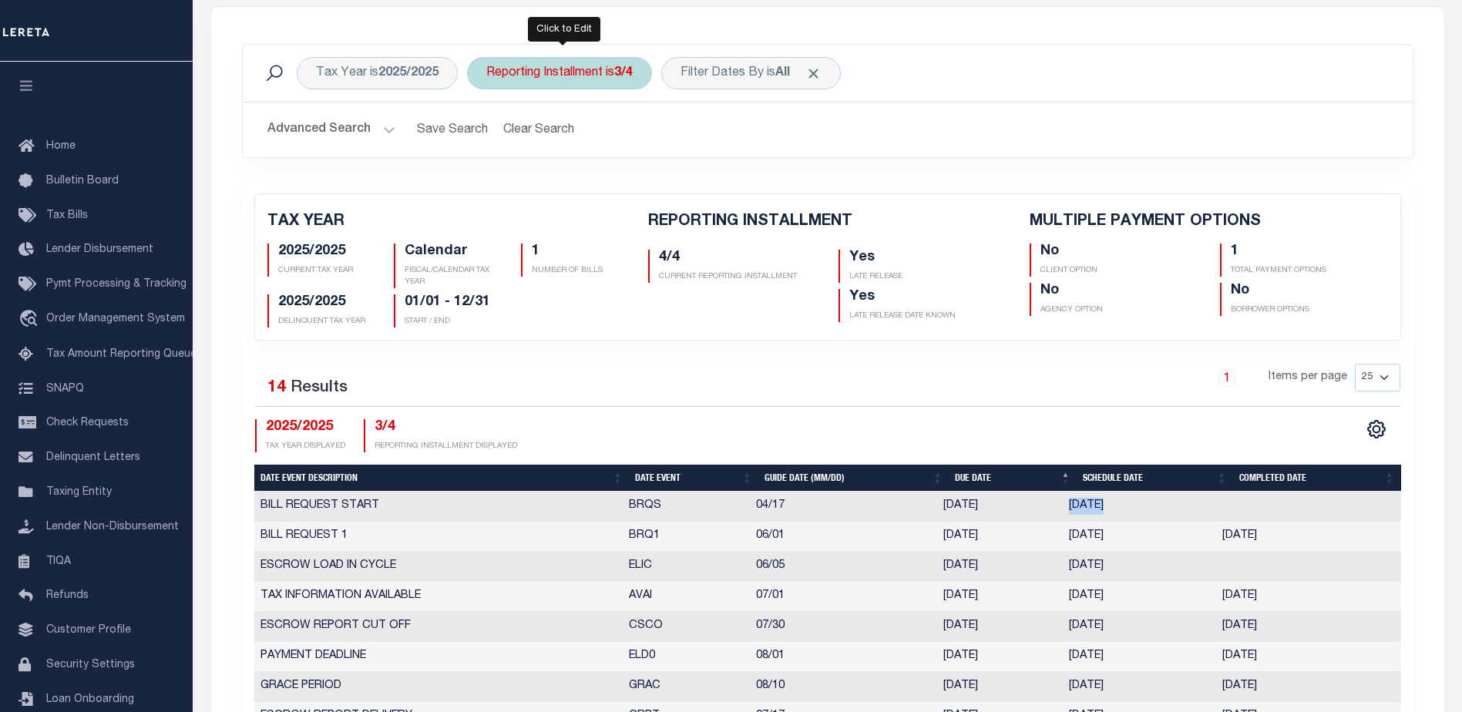
click at [605, 81] on div "Reporting Installment is 3/4" at bounding box center [559, 73] width 185 height 32
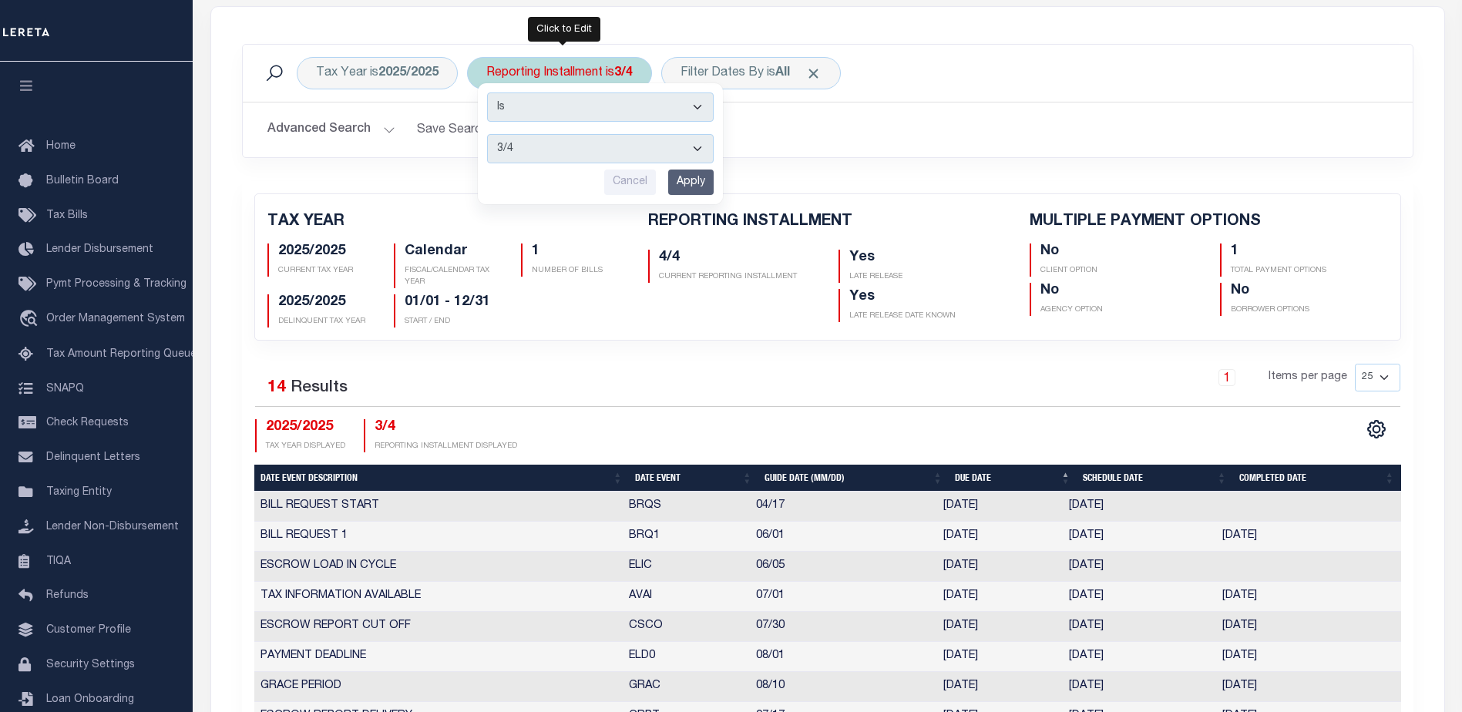
click at [607, 148] on select "1/4 2/4 3/4 4/4" at bounding box center [600, 148] width 227 height 29
select select "2/4"
click at [488, 134] on select "1/4 2/4 3/4 4/4" at bounding box center [600, 148] width 227 height 29
click at [702, 181] on input "Apply" at bounding box center [690, 182] width 45 height 25
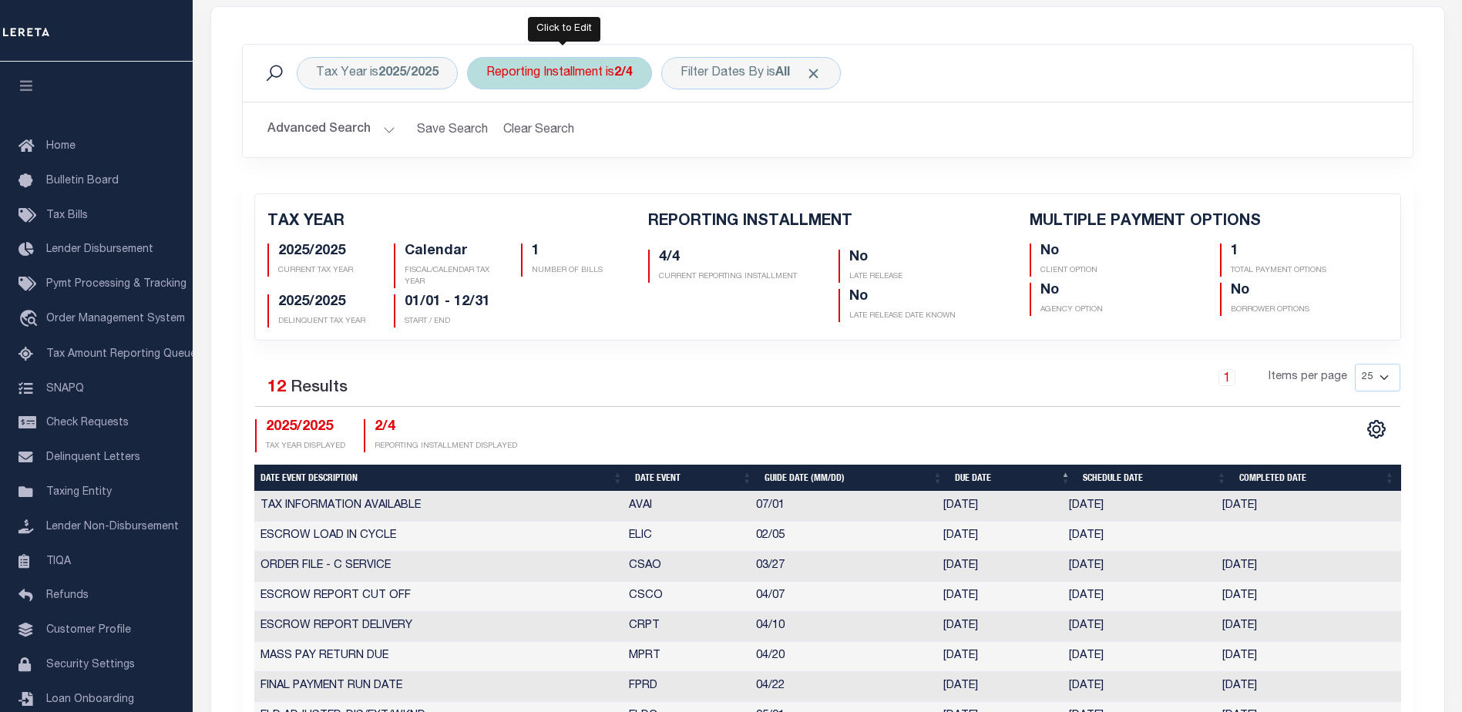
click at [630, 82] on div "Reporting Installment is 2/4" at bounding box center [559, 73] width 185 height 32
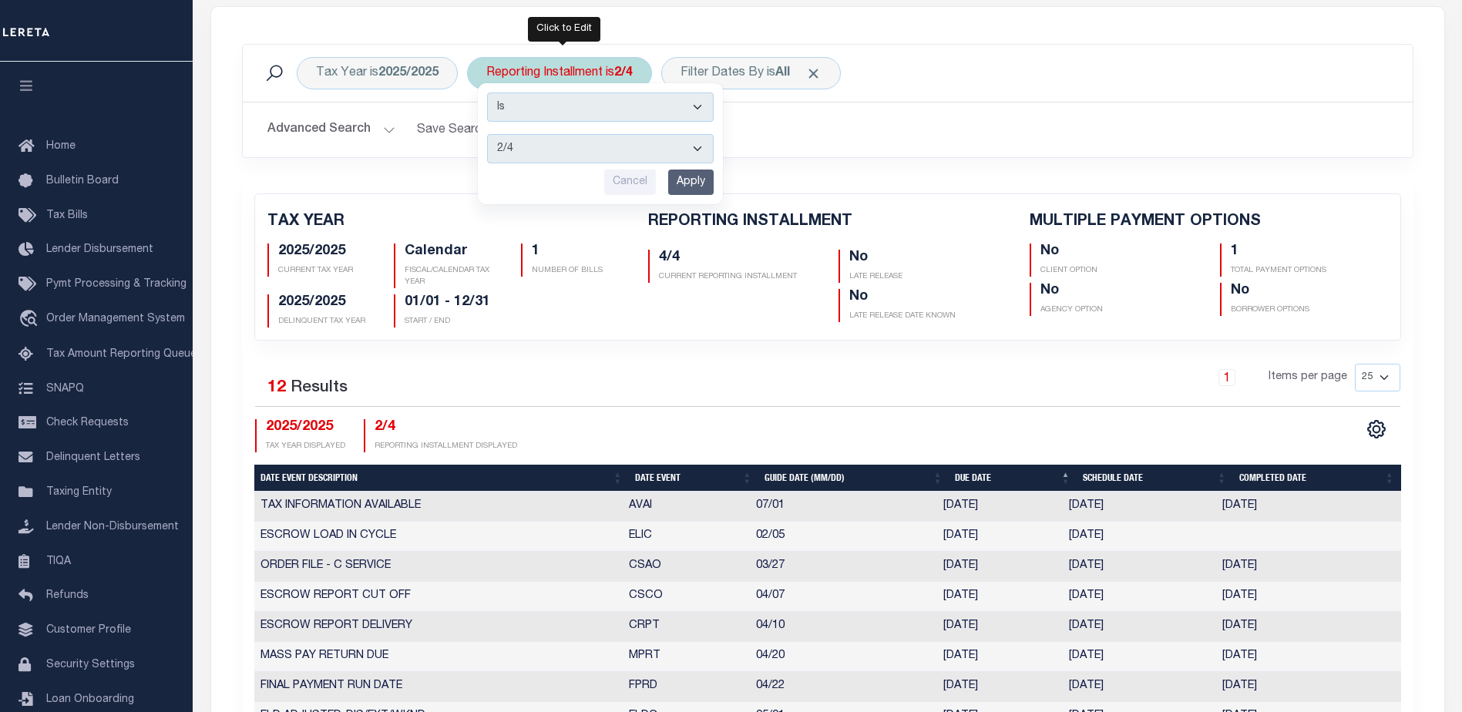
click at [595, 148] on select "1/4 2/4 3/4 4/4" at bounding box center [600, 148] width 227 height 29
select select "3/4"
click at [488, 134] on select "1/4 2/4 3/4 4/4" at bounding box center [600, 148] width 227 height 29
click at [707, 180] on input "Apply" at bounding box center [690, 182] width 45 height 25
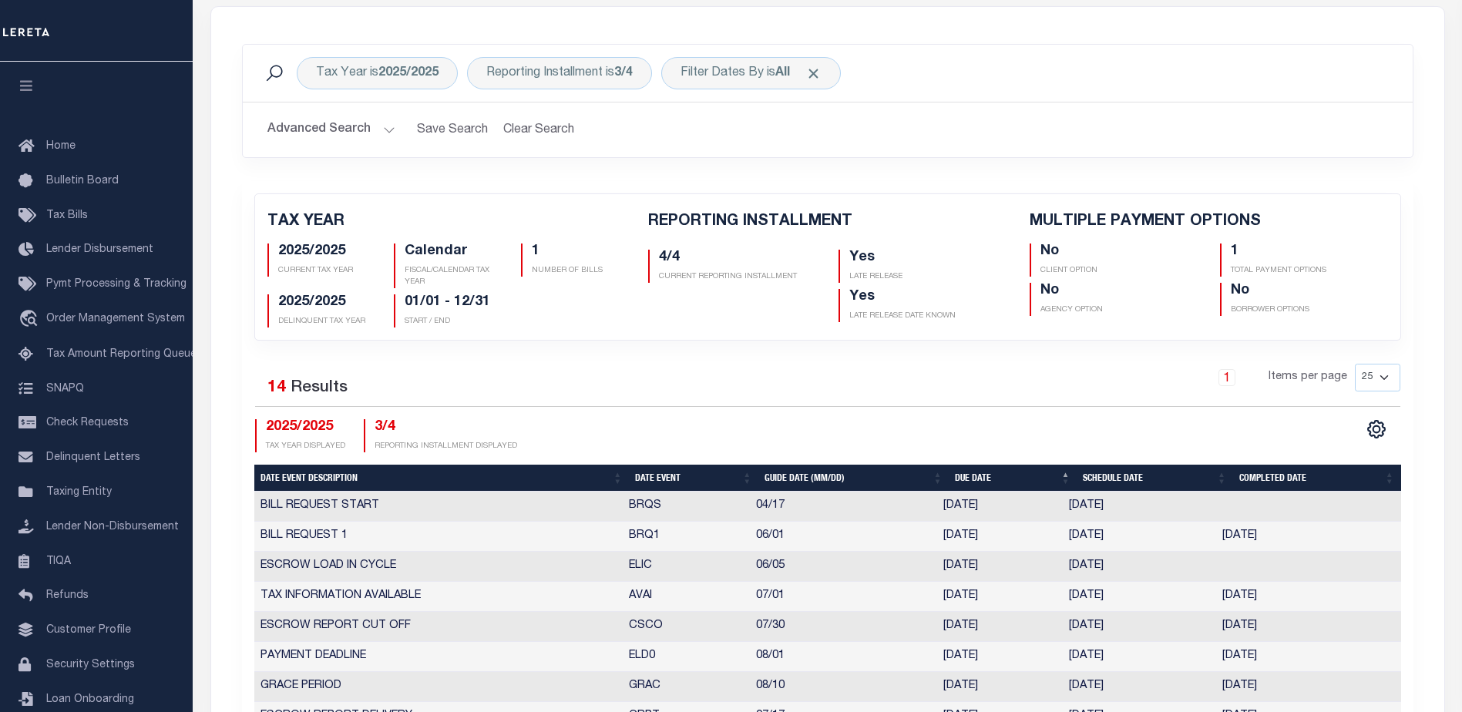
scroll to position [385, 0]
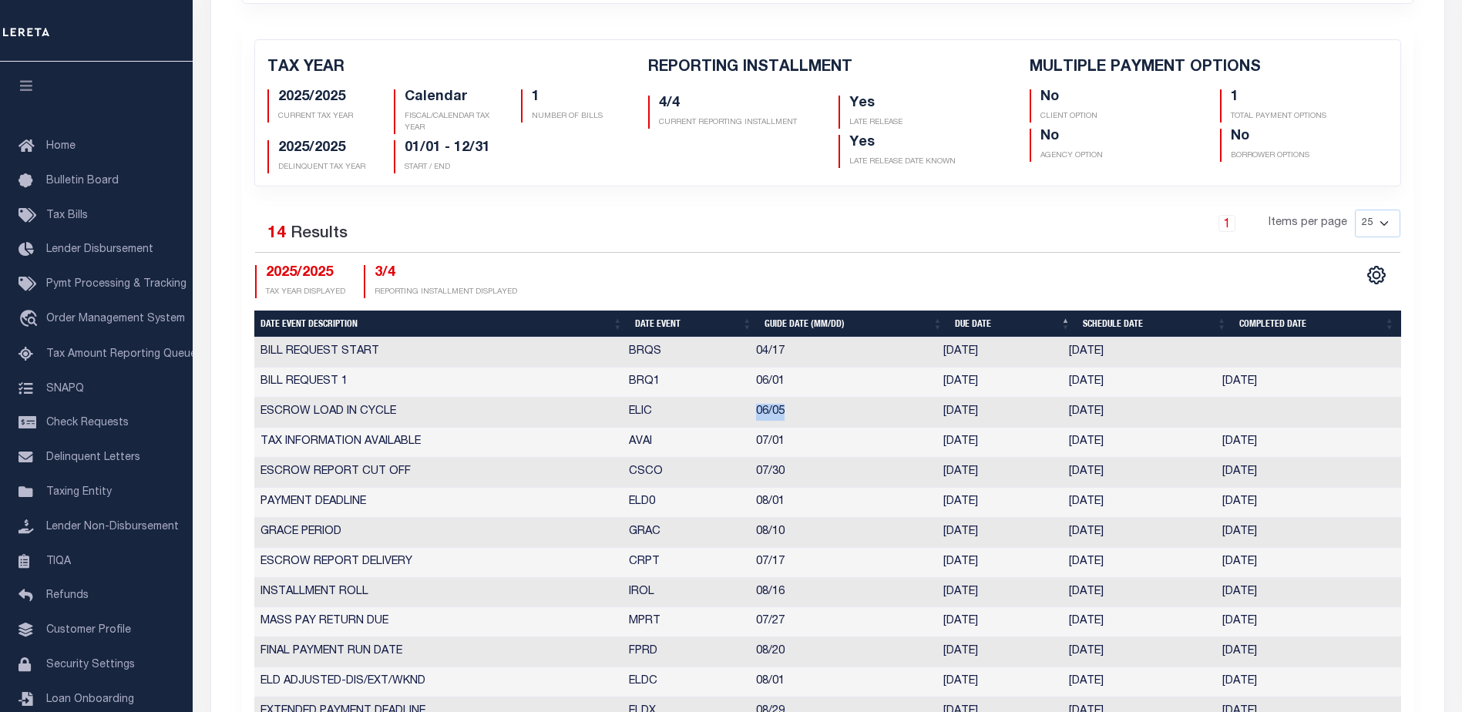
drag, startPoint x: 755, startPoint y: 409, endPoint x: 828, endPoint y: 409, distance: 73.2
click at [816, 411] on td "06/05" at bounding box center [843, 413] width 187 height 30
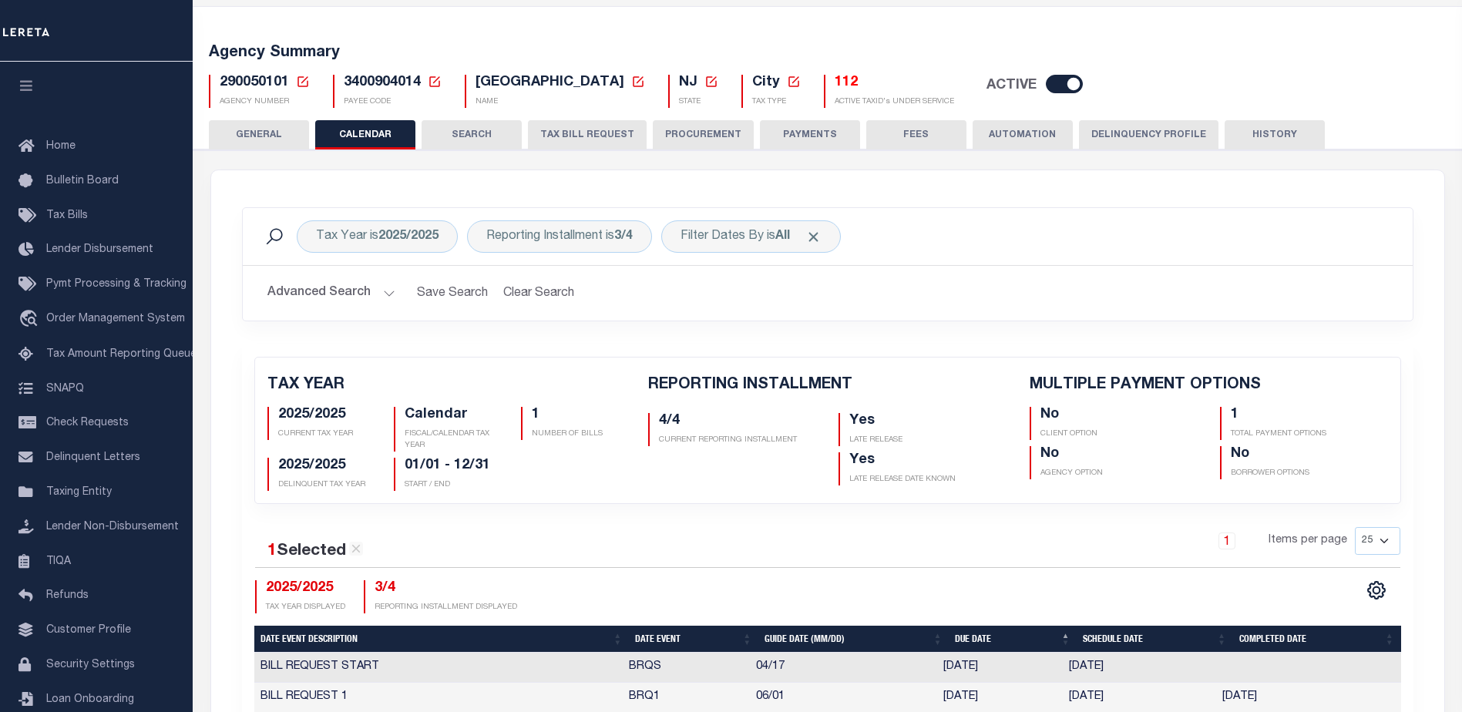
scroll to position [0, 0]
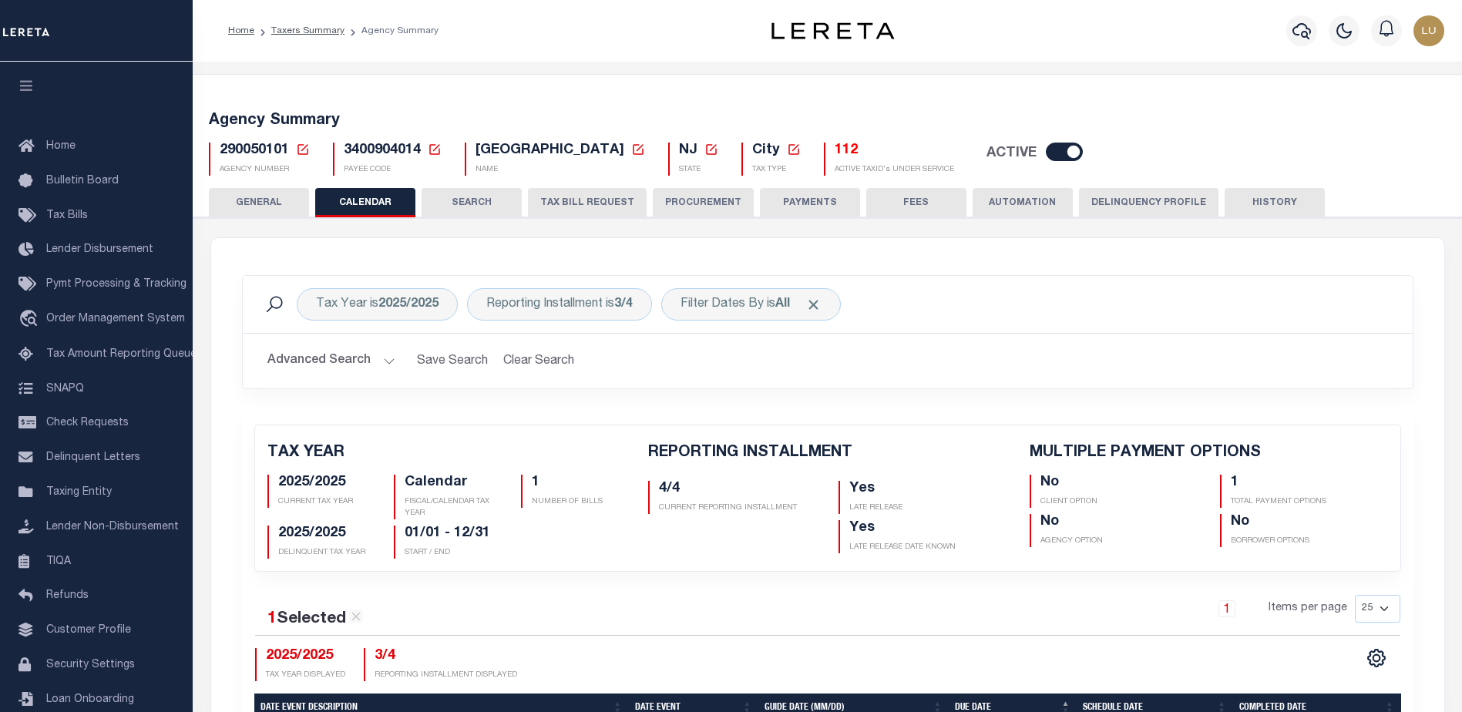
click at [359, 148] on span "3400904014" at bounding box center [382, 150] width 77 height 14
copy h5 "3400904014"
click at [250, 153] on span "290050101" at bounding box center [254, 150] width 69 height 14
click at [250, 152] on span "290050101" at bounding box center [254, 150] width 69 height 14
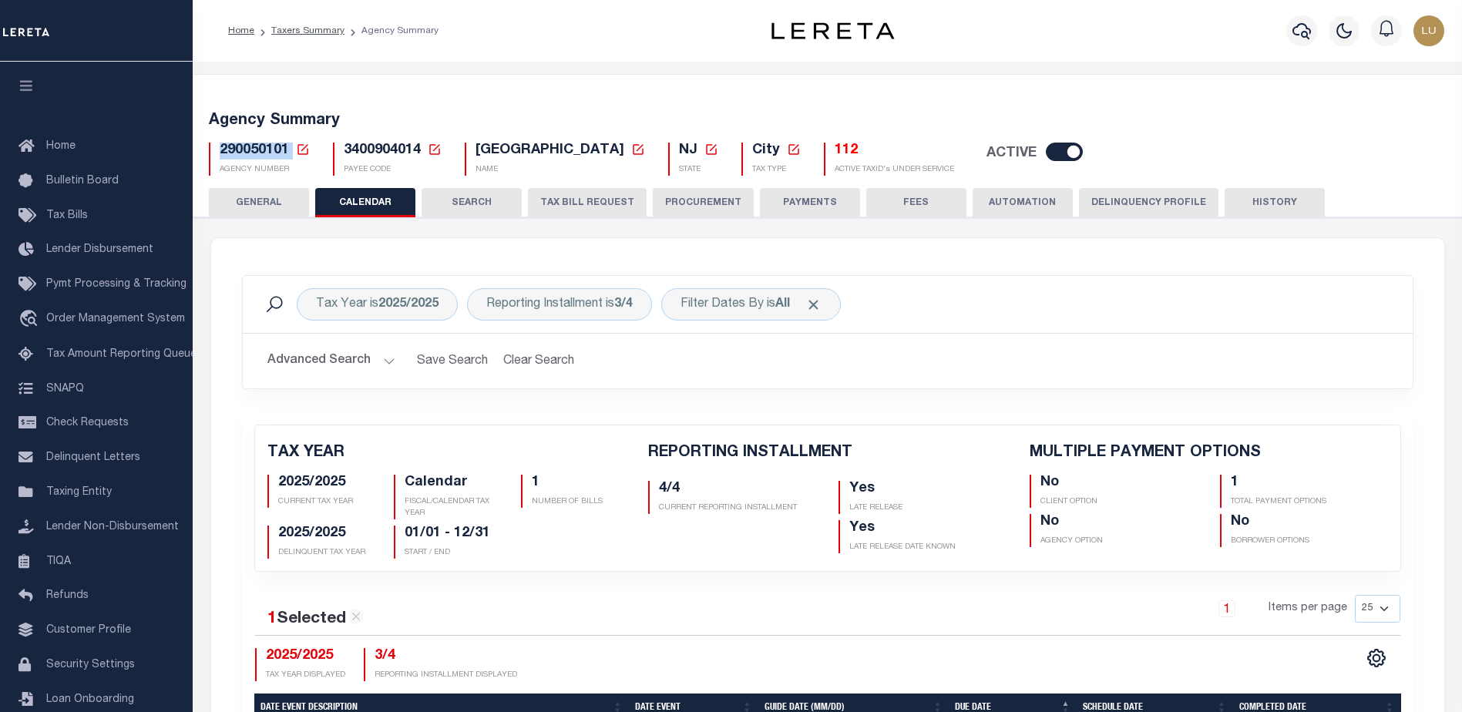
copy h5 "290050101"
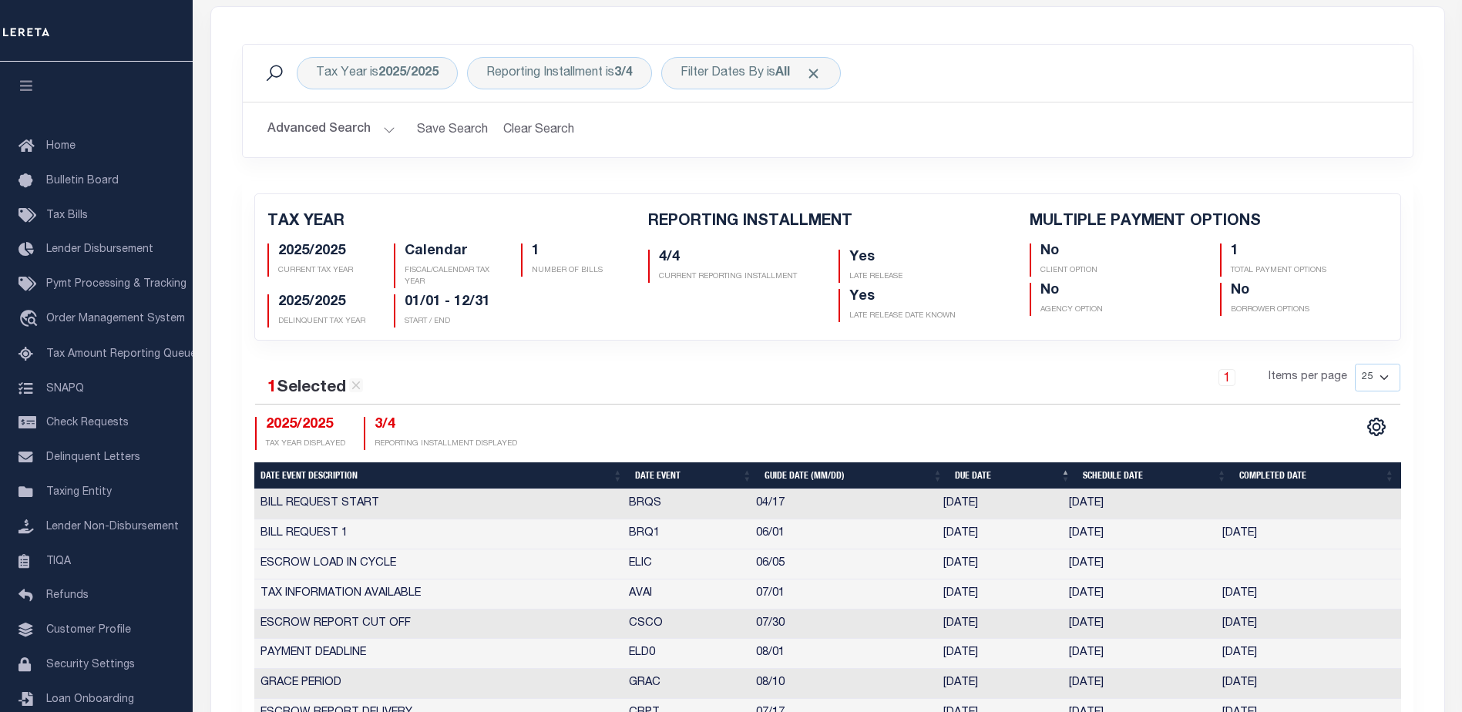
scroll to position [154, 0]
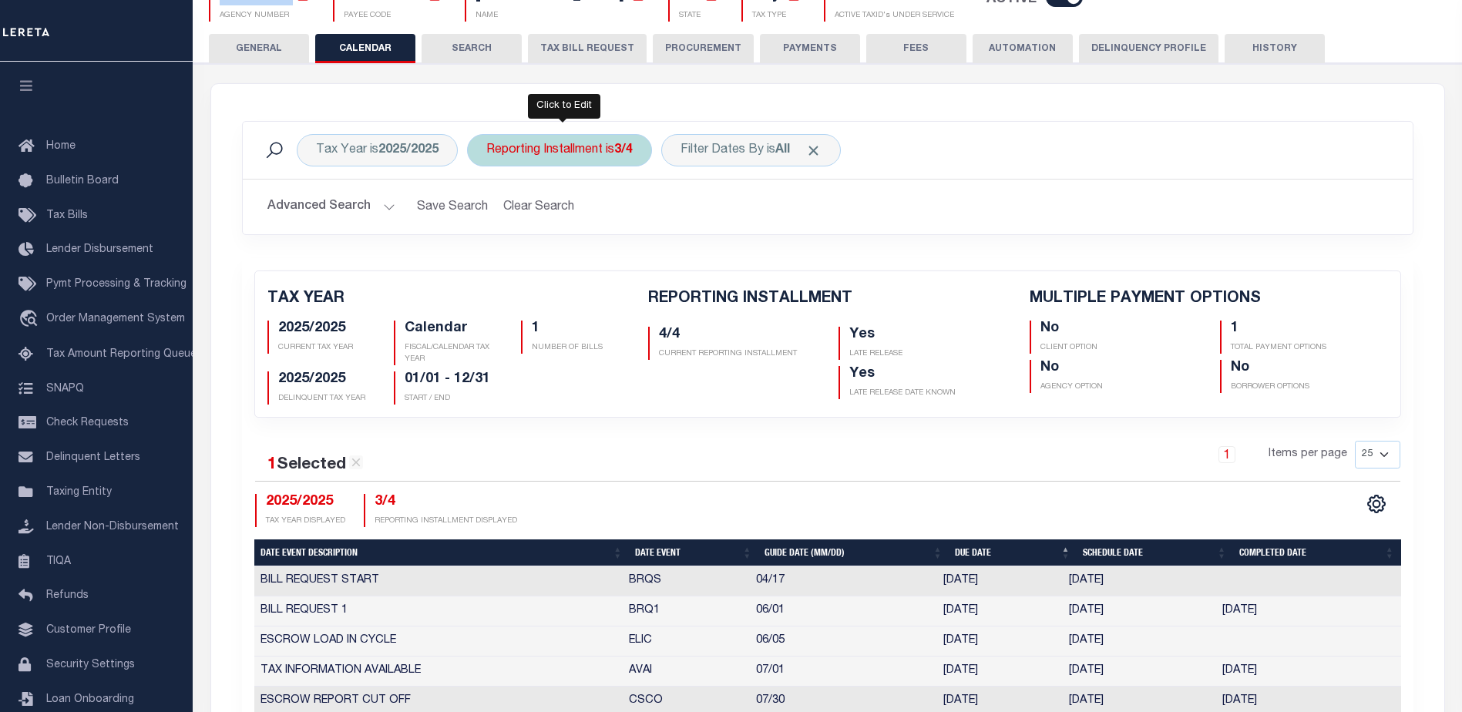
click at [603, 153] on div "Reporting Installment is 3/4" at bounding box center [559, 150] width 185 height 32
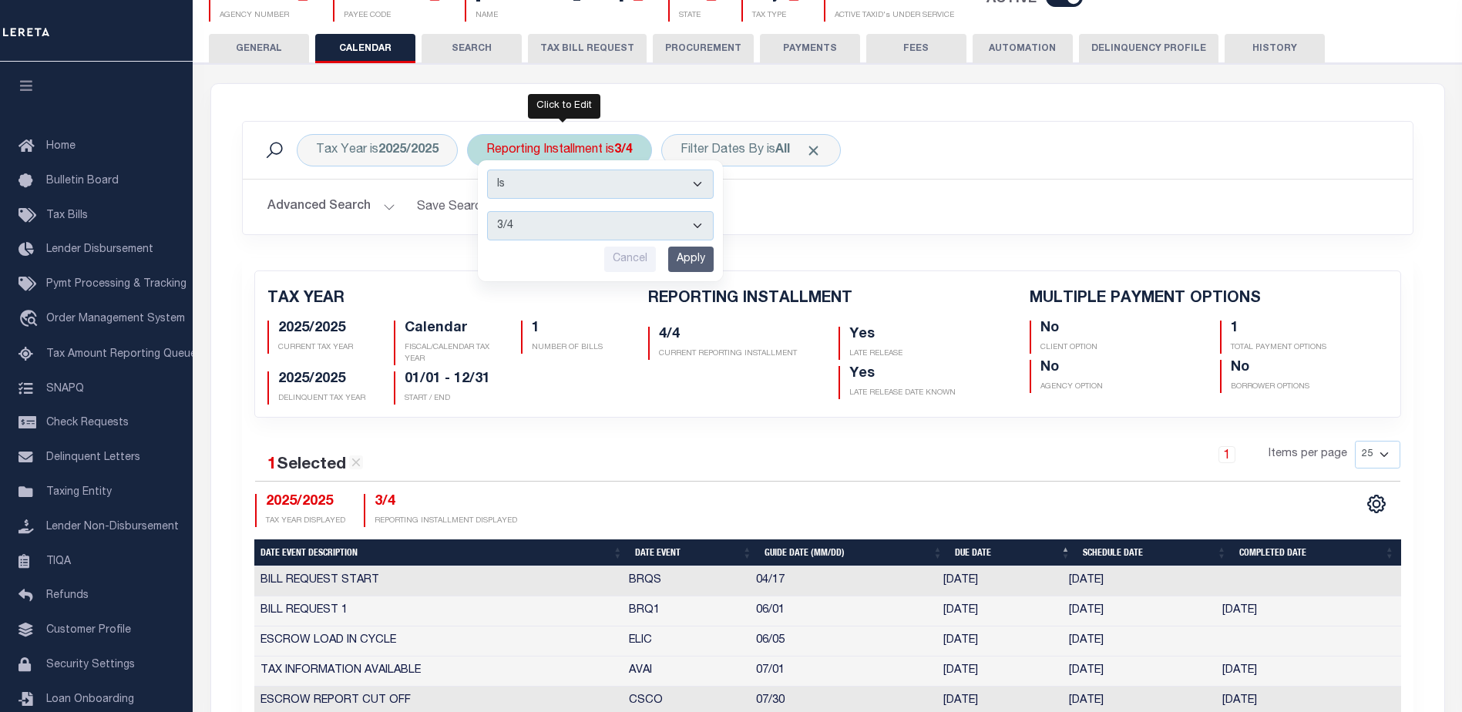
drag, startPoint x: 592, startPoint y: 222, endPoint x: 588, endPoint y: 233, distance: 11.5
click at [591, 223] on select "1/4 2/4 3/4 4/4" at bounding box center [600, 225] width 227 height 29
select select "1/4"
click at [488, 211] on select "1/4 2/4 3/4 4/4" at bounding box center [600, 225] width 227 height 29
click at [698, 256] on input "Apply" at bounding box center [690, 259] width 45 height 25
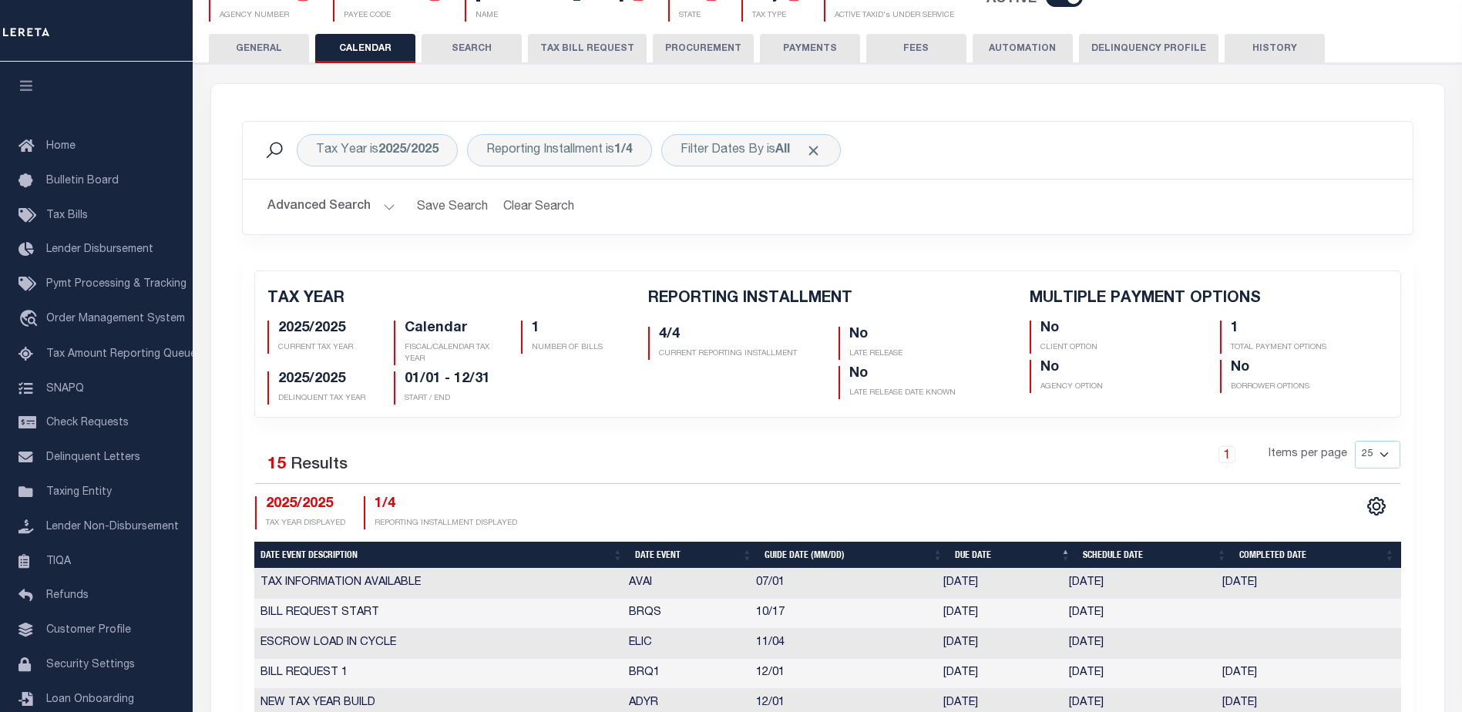
scroll to position [77, 0]
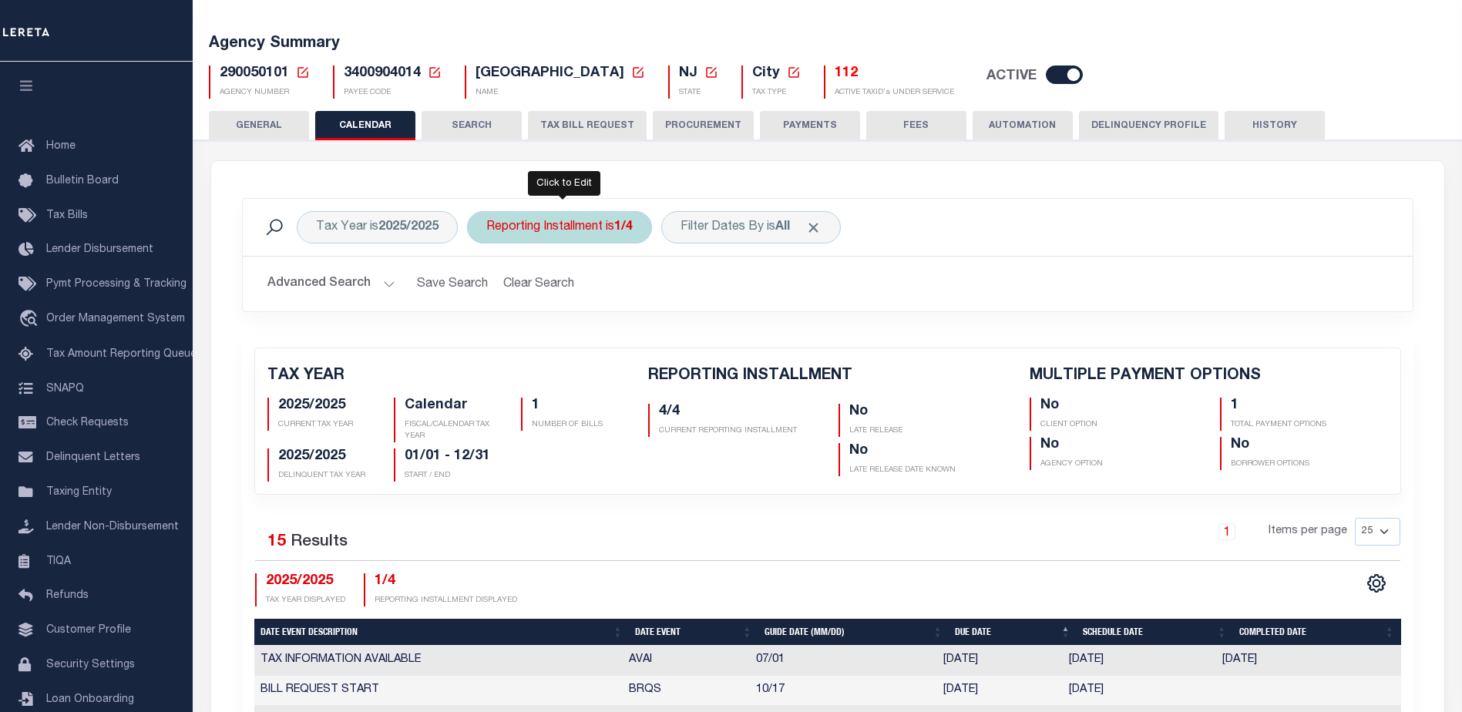
click at [580, 231] on div "Reporting Installment is 1/4" at bounding box center [559, 227] width 185 height 32
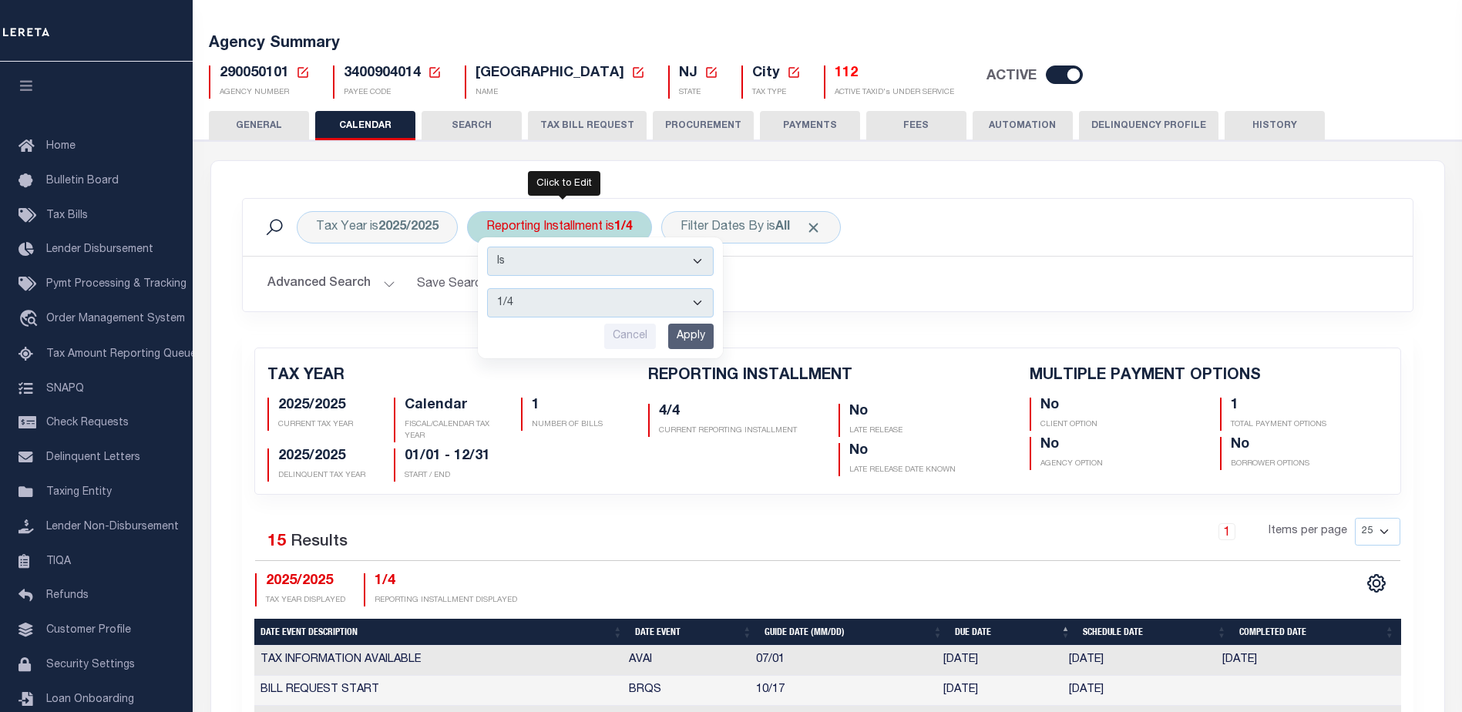
click at [567, 301] on select "1/4 2/4 3/4 4/4" at bounding box center [600, 302] width 227 height 29
select select "3/4"
click at [488, 288] on select "1/4 2/4 3/4 4/4" at bounding box center [600, 302] width 227 height 29
click at [697, 334] on input "Apply" at bounding box center [690, 336] width 45 height 25
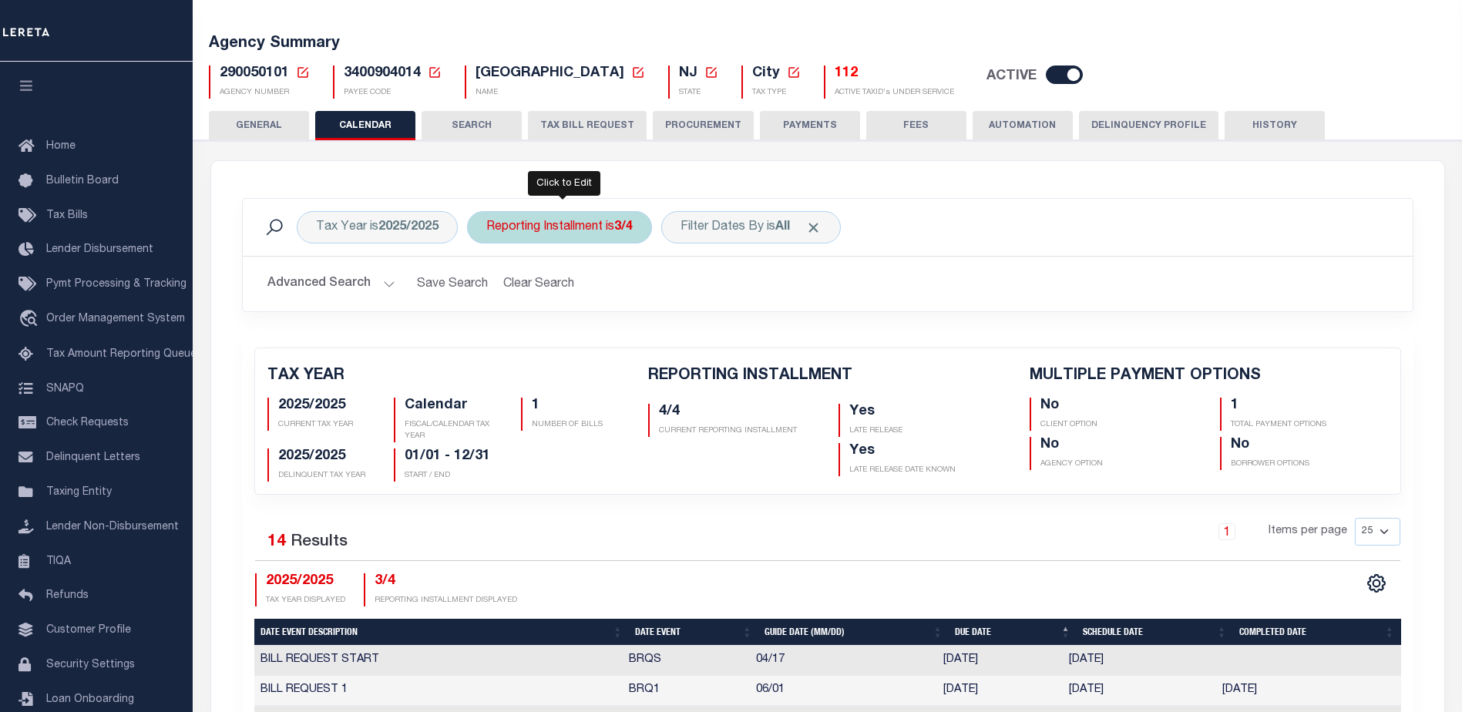
click at [613, 226] on div "Reporting Installment is 3/4" at bounding box center [559, 227] width 185 height 32
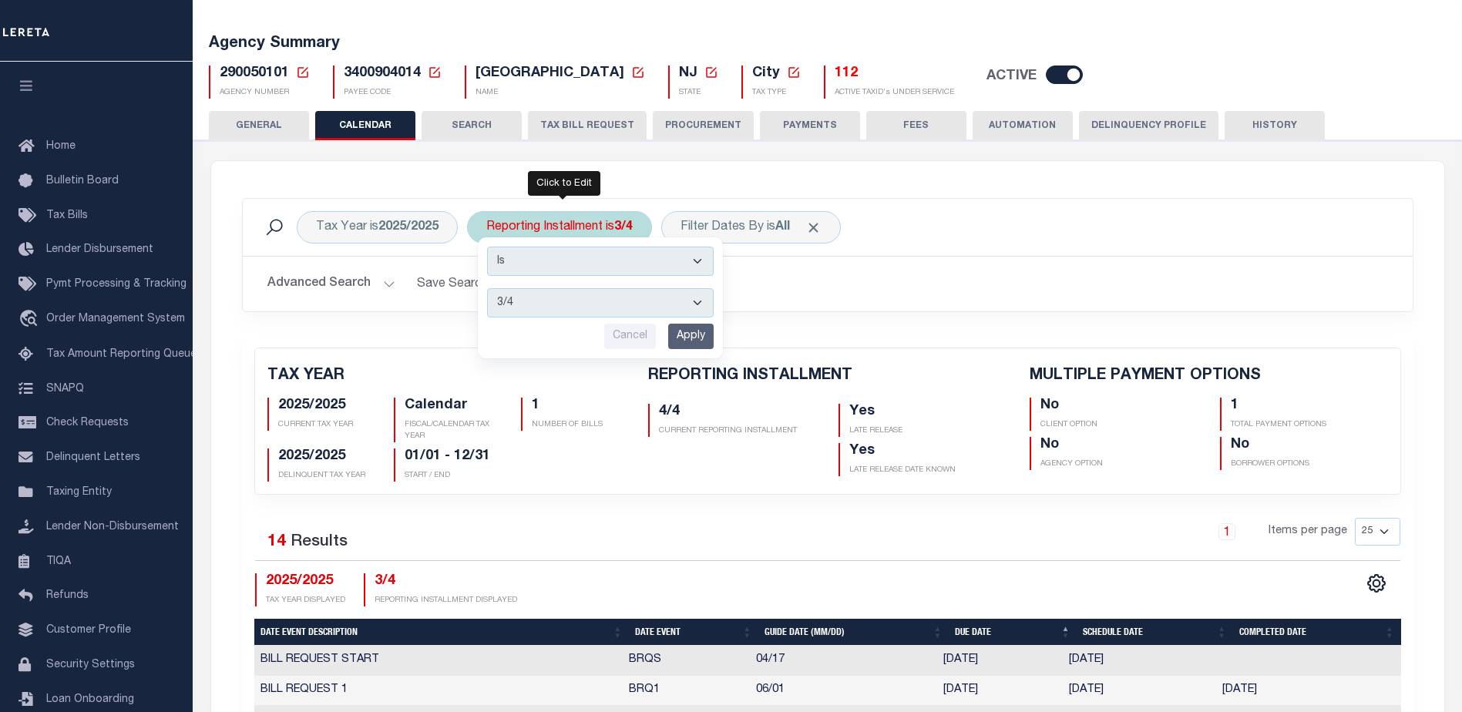
click at [606, 304] on select "1/4 2/4 3/4 4/4" at bounding box center [600, 302] width 227 height 29
select select "4/4"
click at [488, 288] on select "1/4 2/4 3/4 4/4" at bounding box center [600, 302] width 227 height 29
click at [682, 340] on input "Apply" at bounding box center [690, 336] width 45 height 25
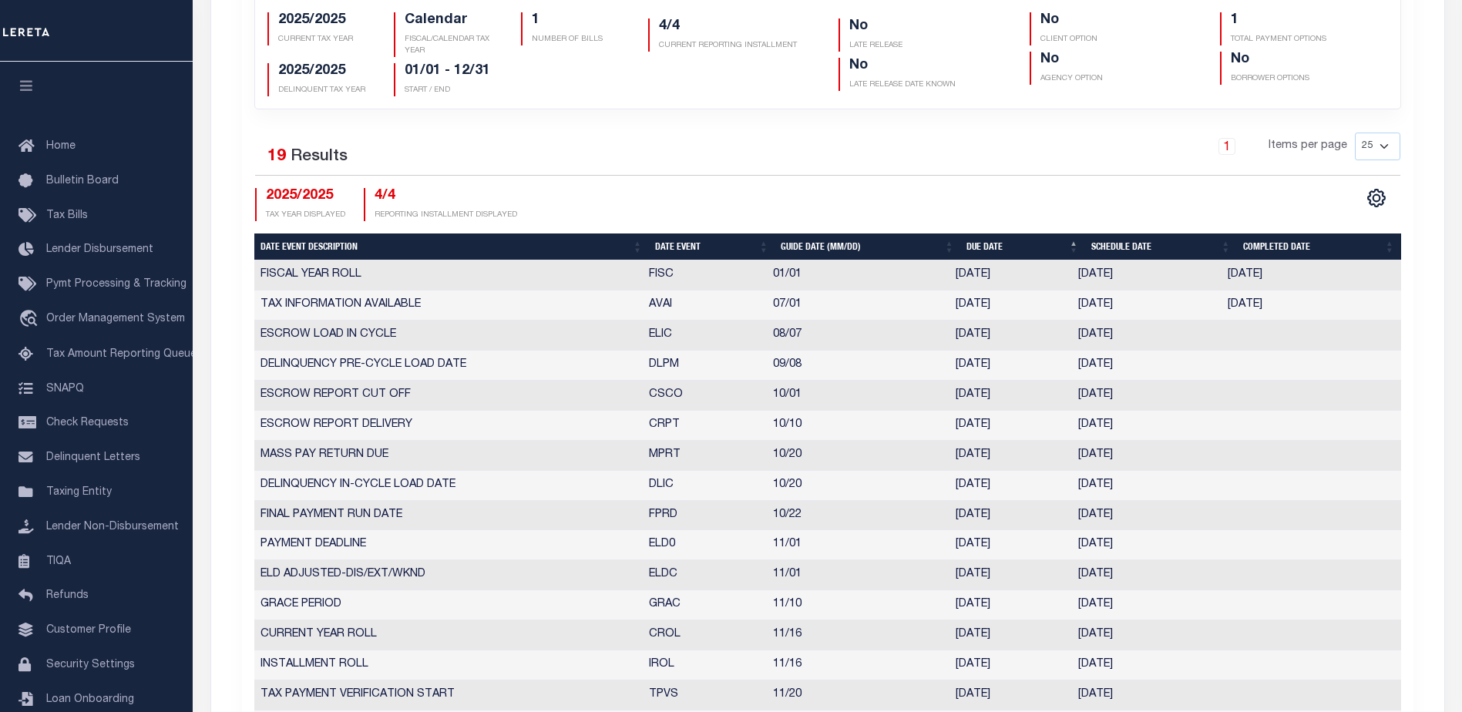
scroll to position [68, 0]
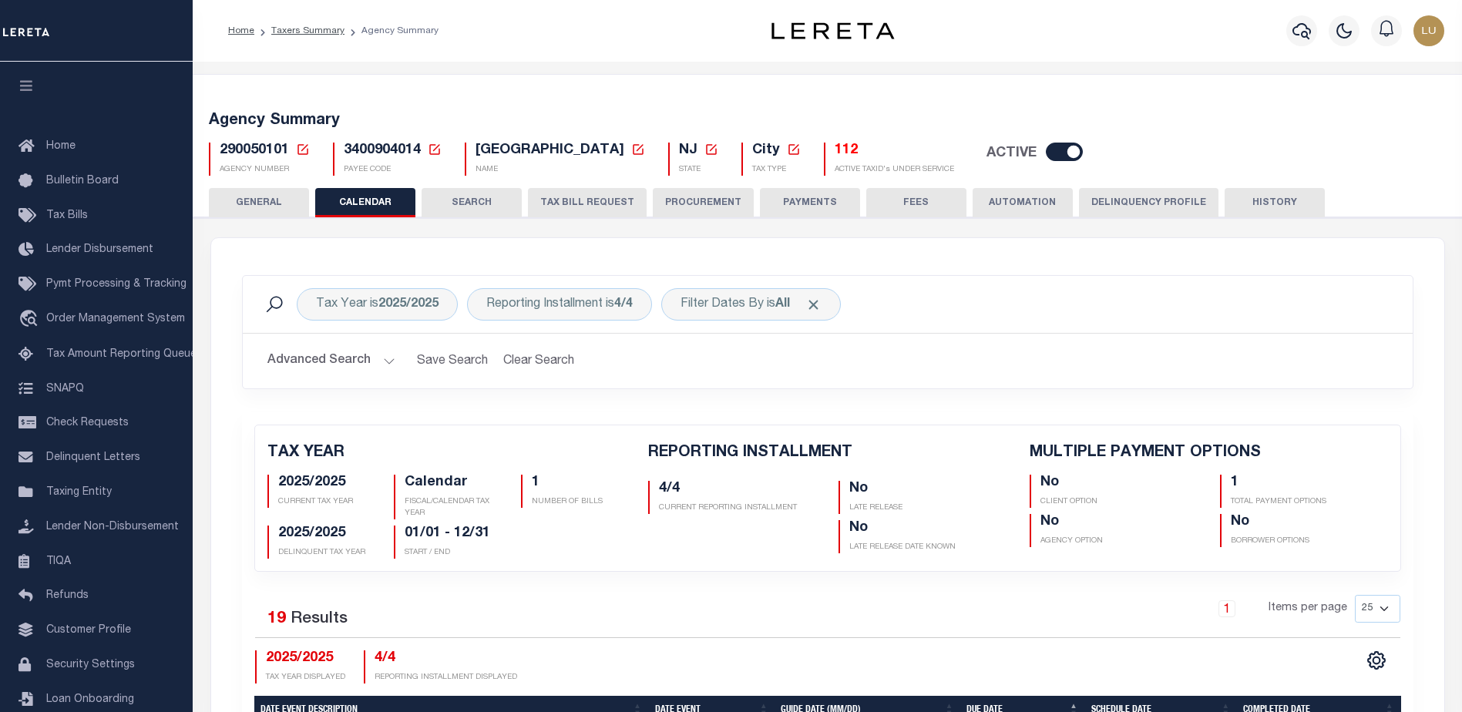
scroll to position [68, 0]
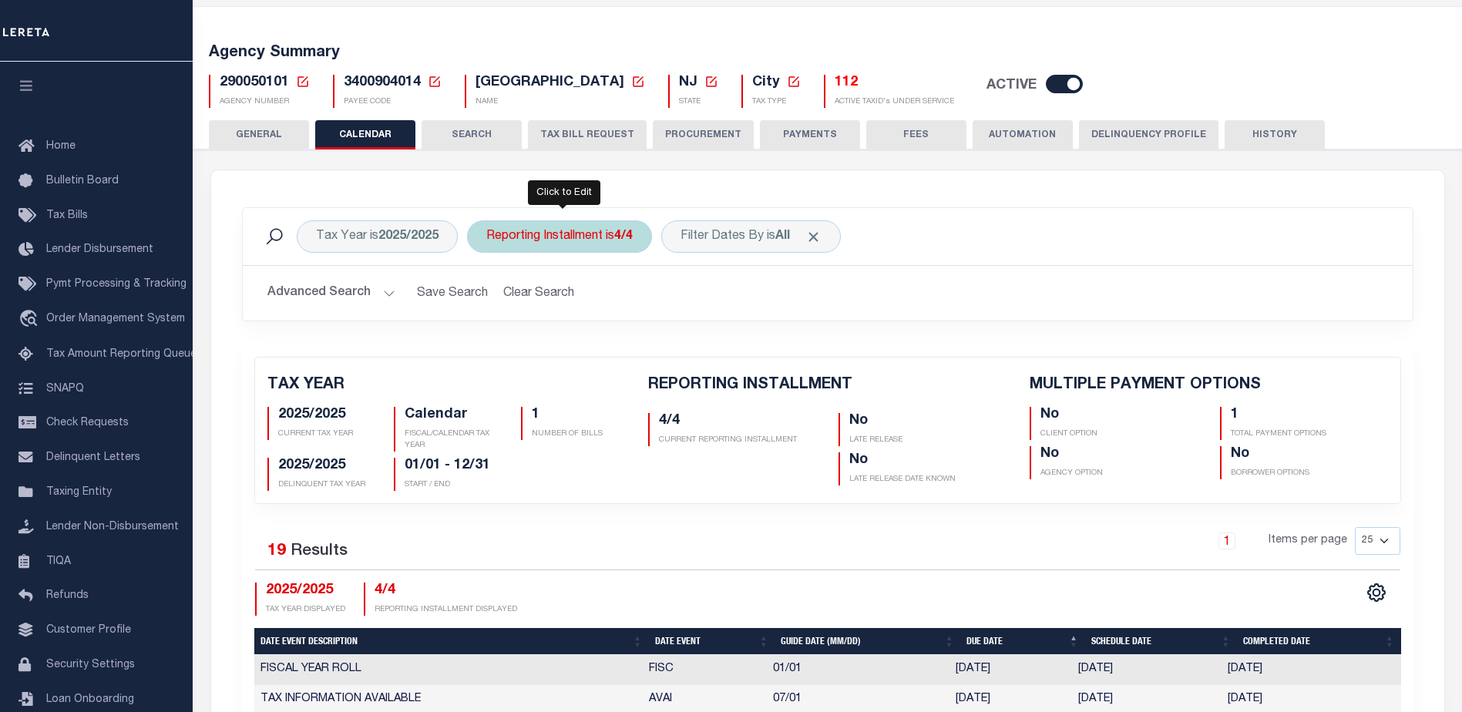
click at [596, 237] on div "Reporting Installment is 4/4" at bounding box center [559, 236] width 185 height 32
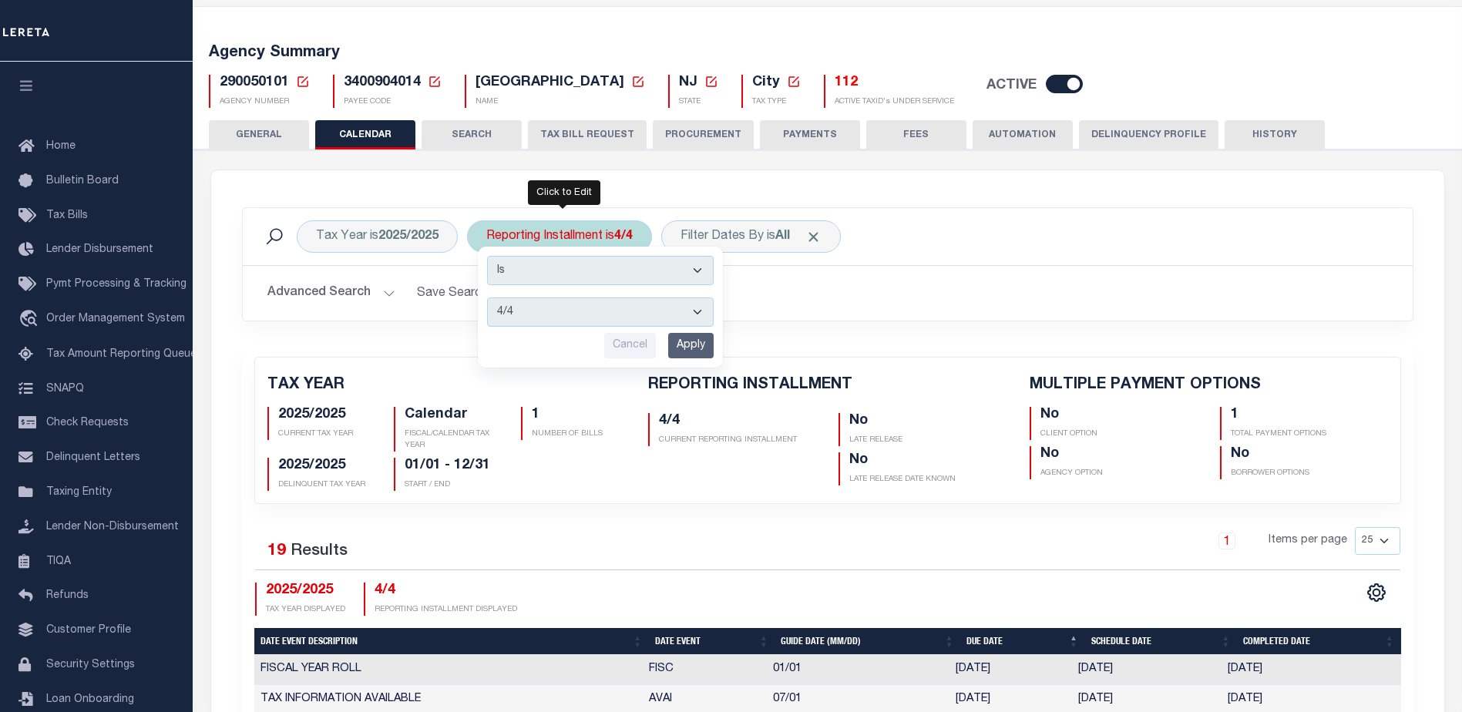
click at [597, 315] on select "1/4 2/4 3/4 4/4" at bounding box center [600, 311] width 227 height 29
select select "3/4"
click at [488, 297] on select "1/4 2/4 3/4 4/4" at bounding box center [600, 311] width 227 height 29
click at [707, 341] on input "Apply" at bounding box center [690, 345] width 45 height 25
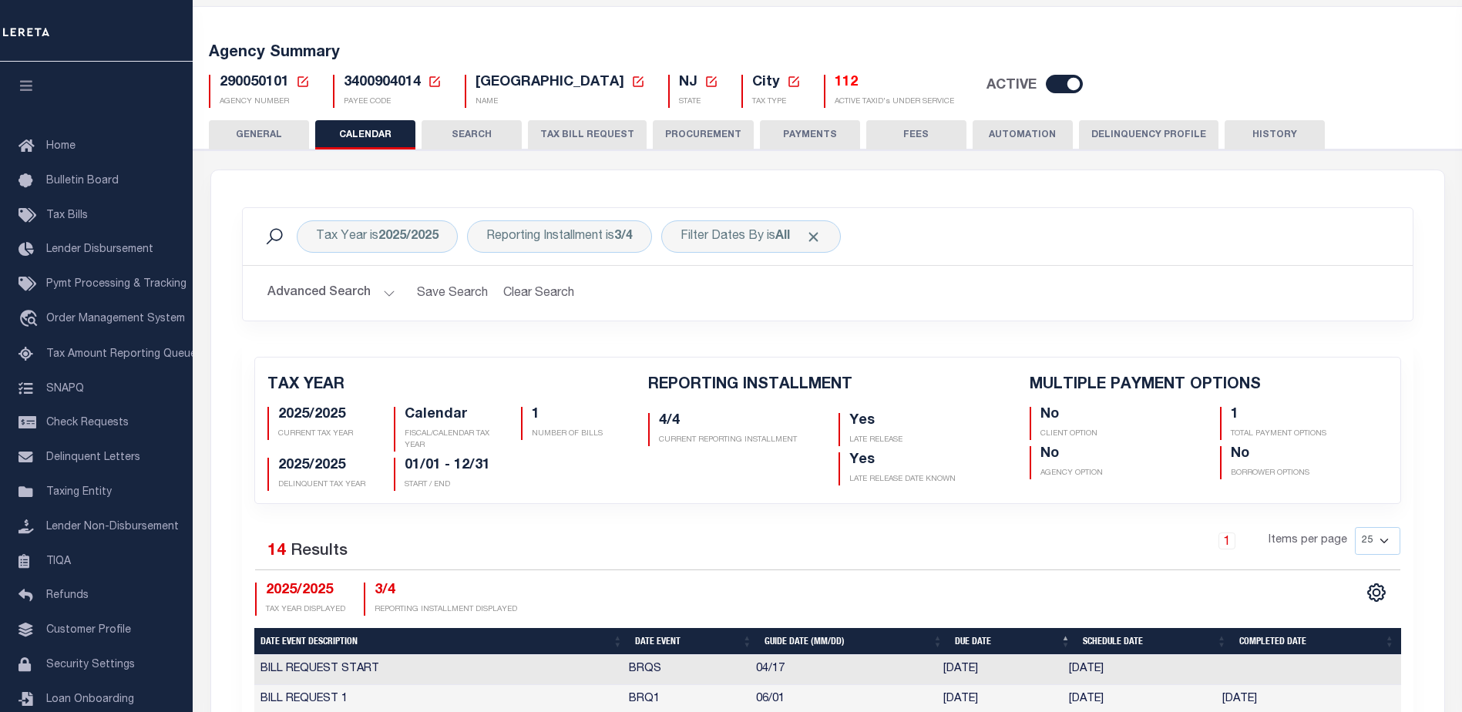
scroll to position [453, 0]
